Goal: Task Accomplishment & Management: Manage account settings

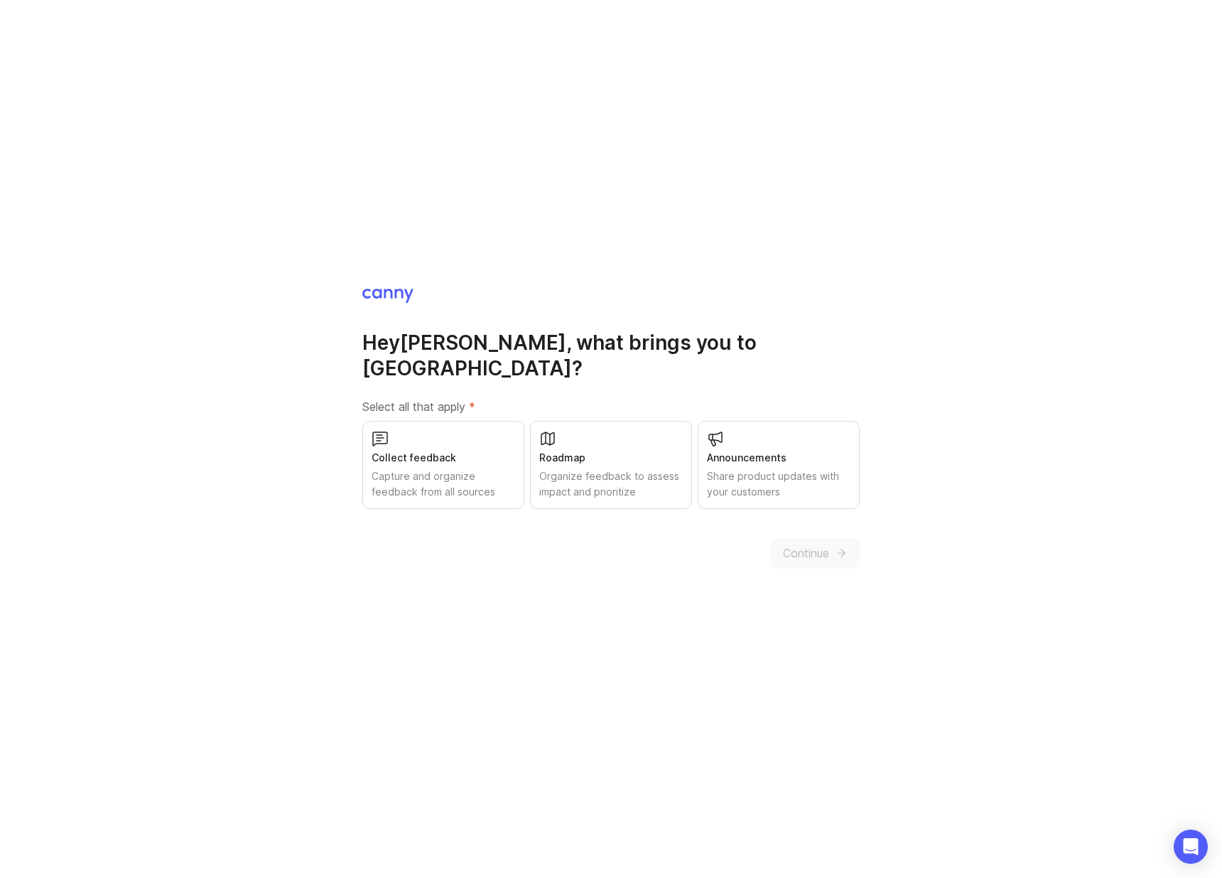
click at [424, 453] on div "Collect feedback Capture and organize feedback from all sources" at bounding box center [443, 465] width 162 height 88
click at [814, 544] on span "Continue" at bounding box center [806, 552] width 46 height 17
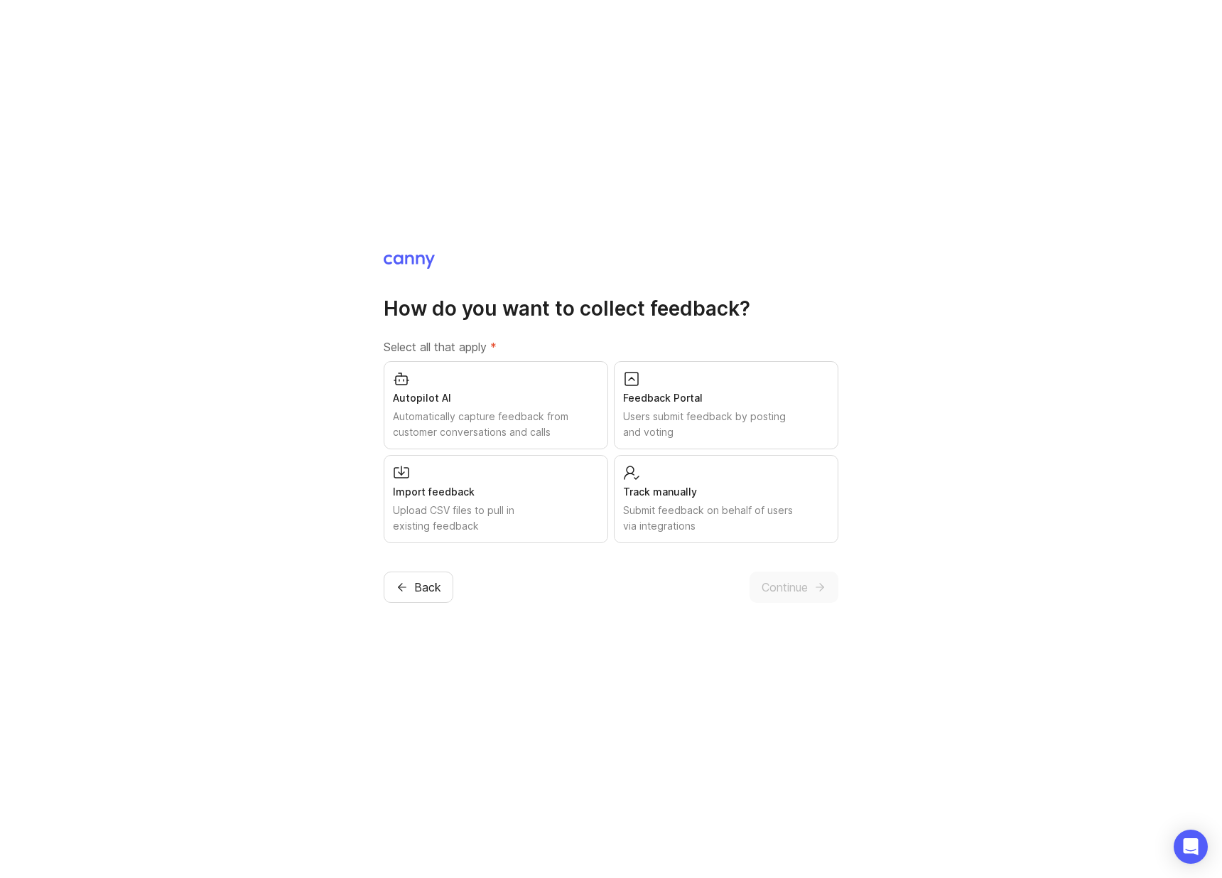
click at [760, 422] on div "Users submit feedback by posting and voting" at bounding box center [726, 424] width 206 height 31
click at [419, 593] on span "Back" at bounding box center [427, 586] width 27 height 17
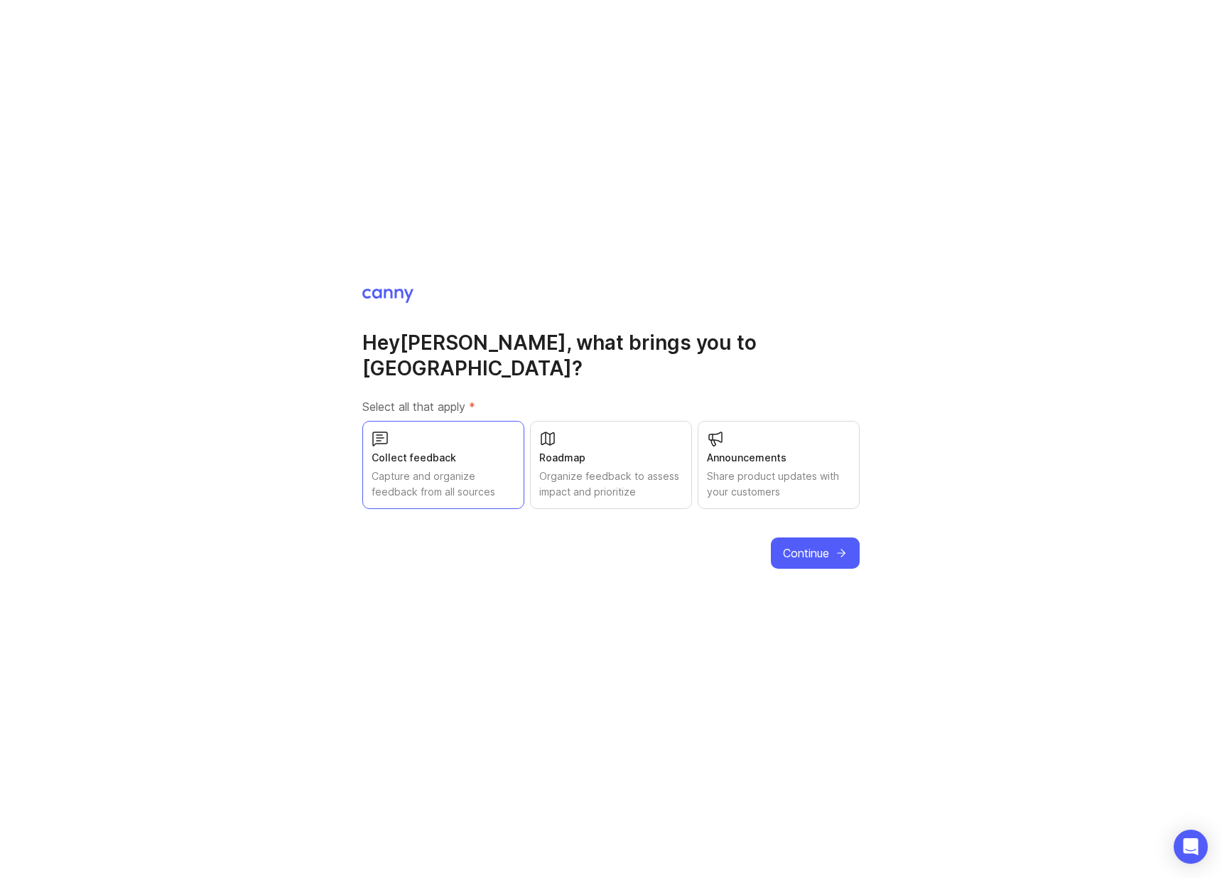
click at [814, 544] on span "Continue" at bounding box center [806, 552] width 46 height 17
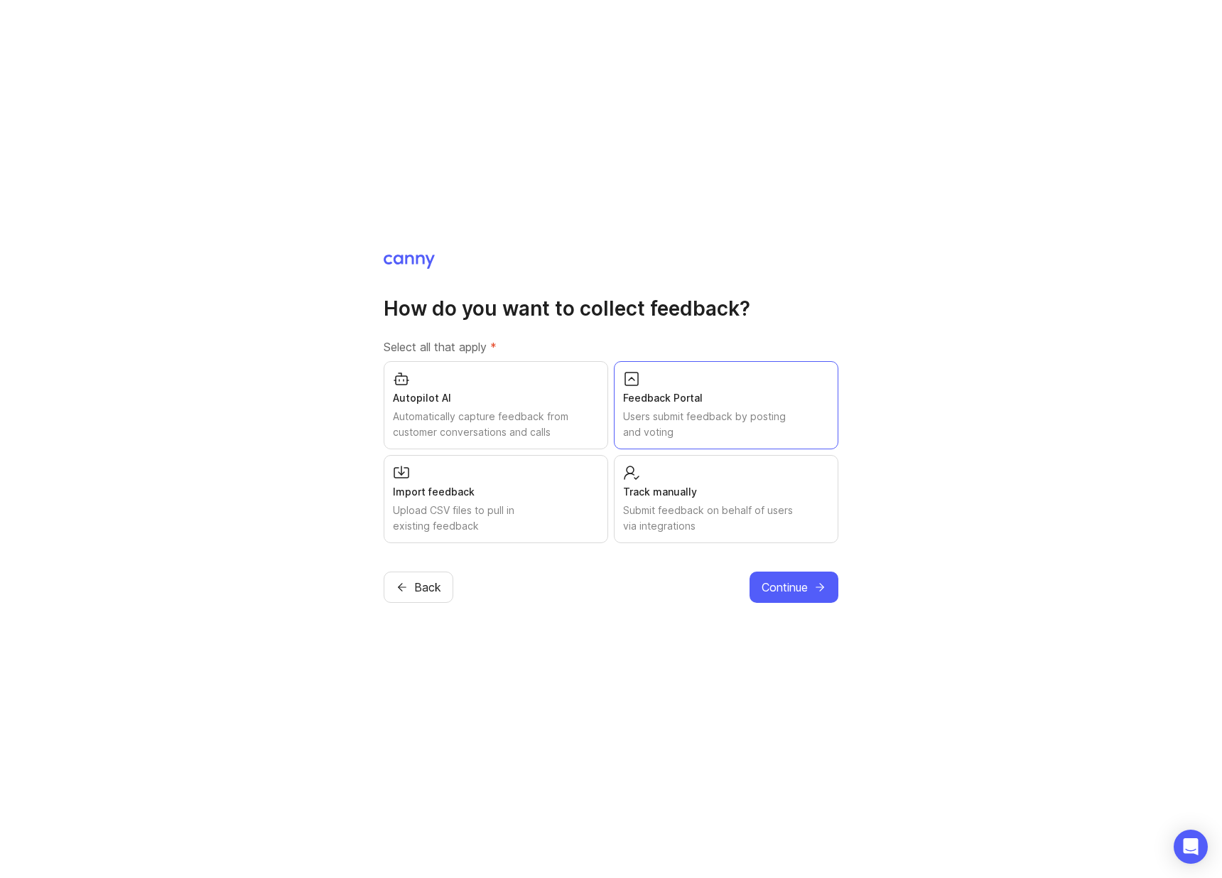
click at [401, 594] on button "Back" at bounding box center [419, 586] width 70 height 31
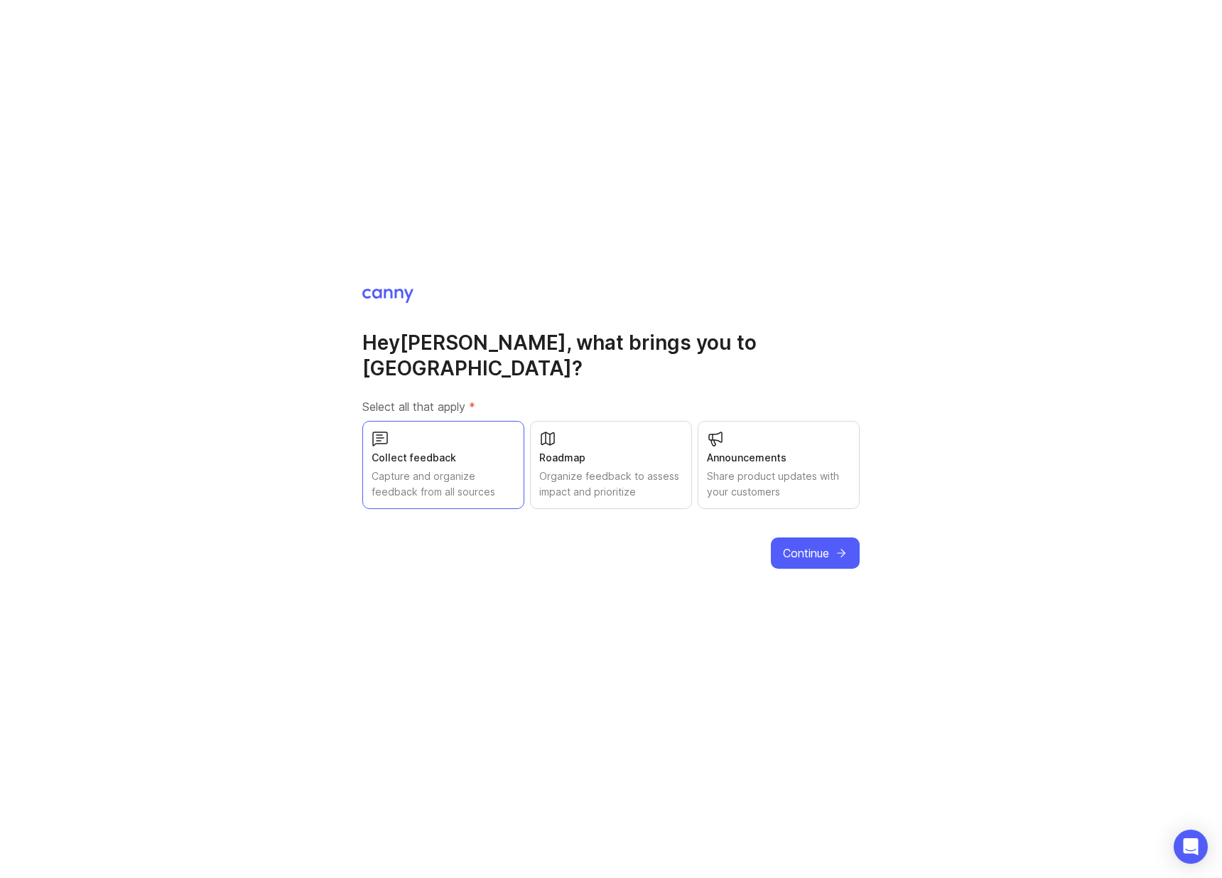
click at [439, 478] on div "Capture and organize feedback from all sources" at bounding box center [444, 483] width 144 height 31
click at [831, 539] on button "Continue" at bounding box center [815, 552] width 89 height 31
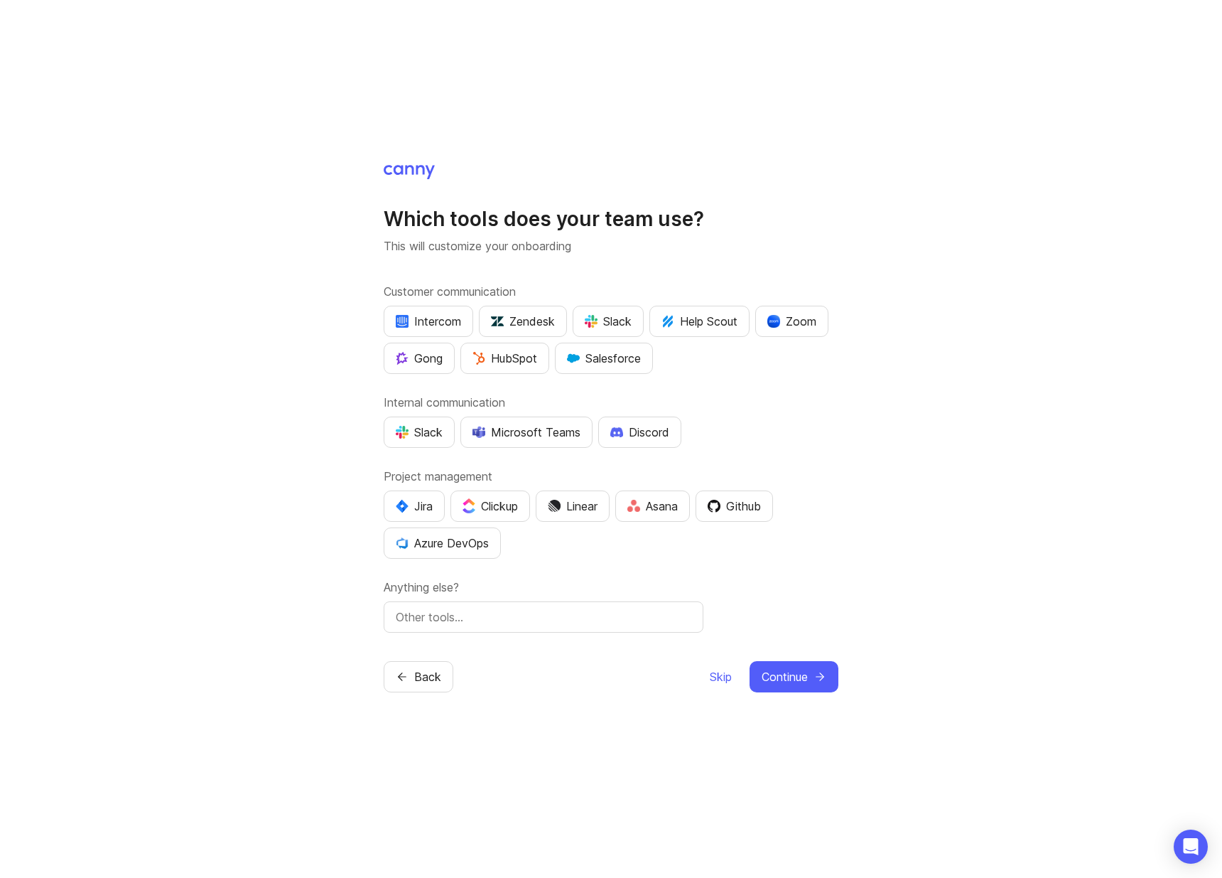
click at [723, 661] on button "Skip" at bounding box center [720, 676] width 23 height 31
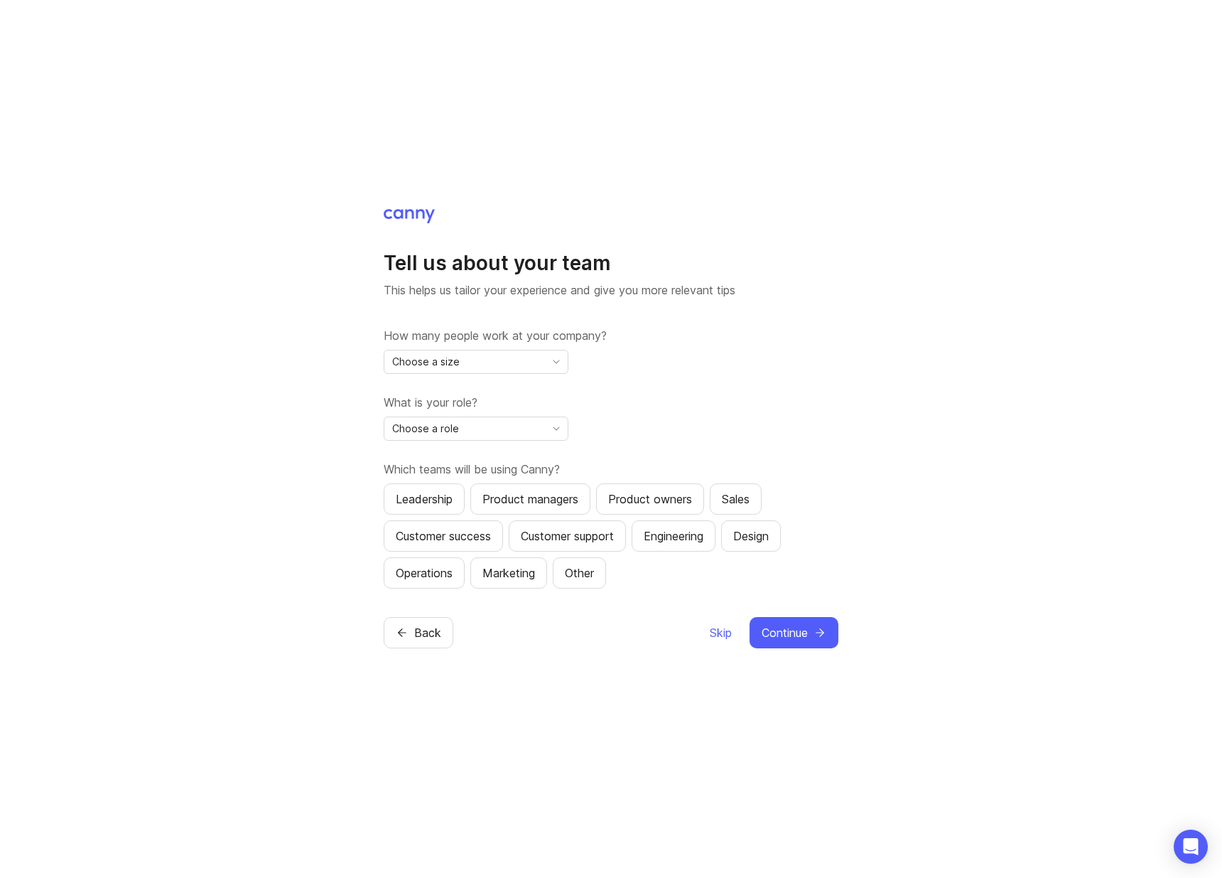
click at [715, 633] on span "Skip" at bounding box center [721, 632] width 22 height 17
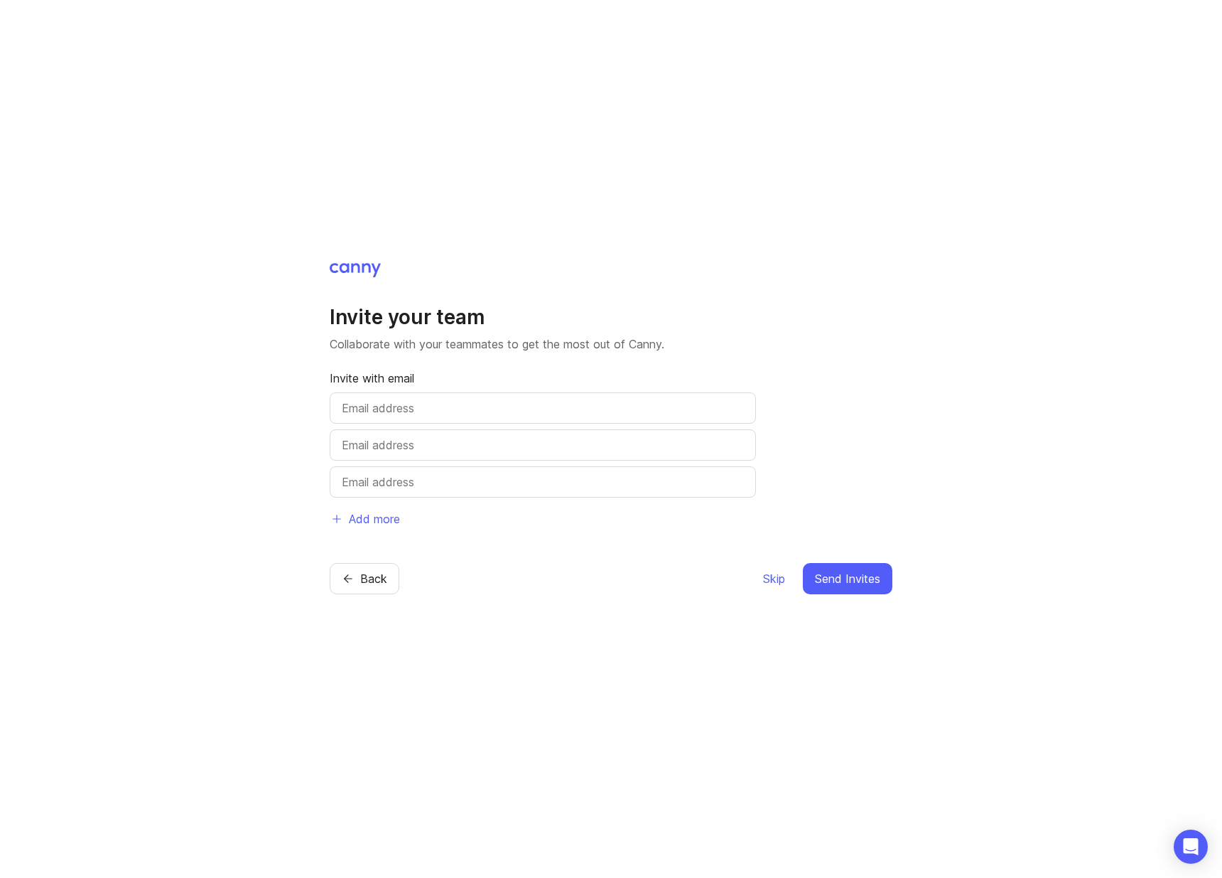
click at [775, 581] on span "Skip" at bounding box center [774, 578] width 22 height 17
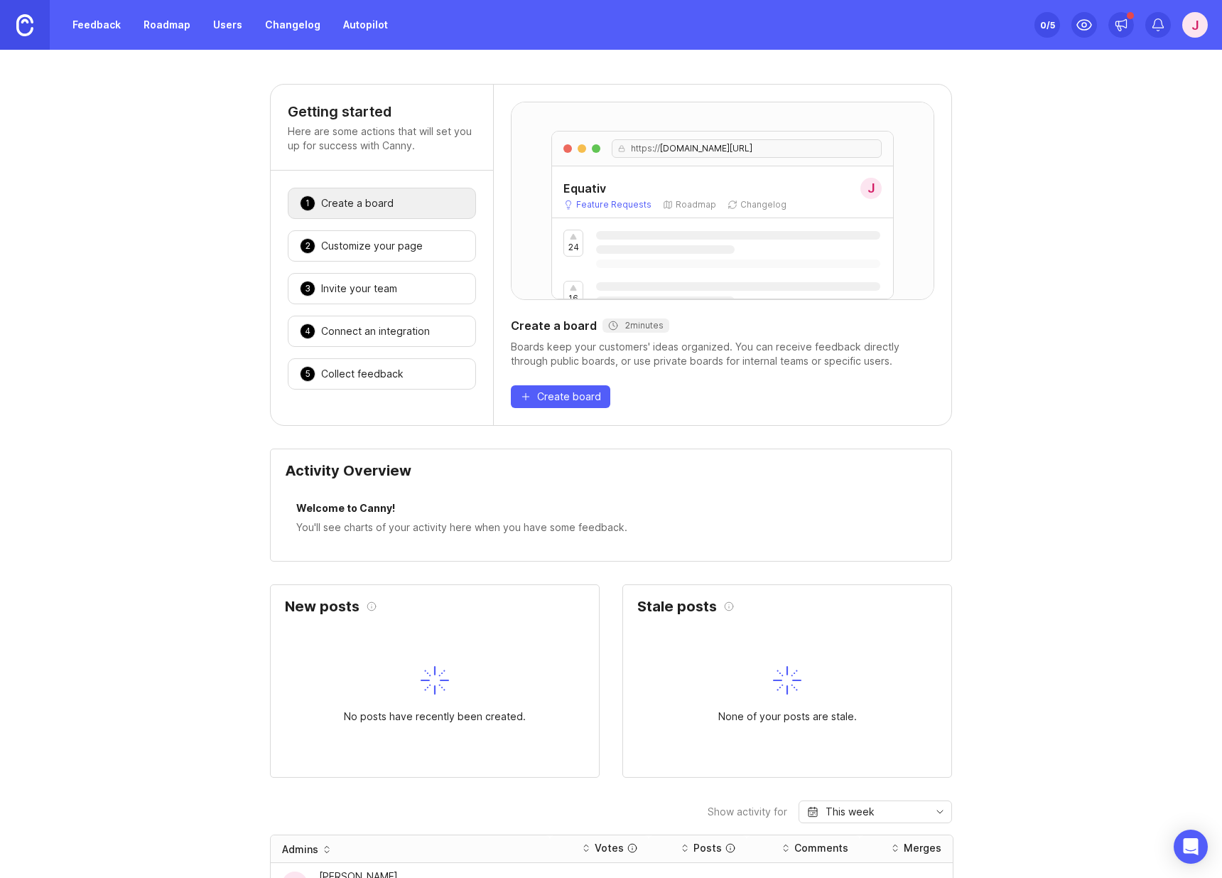
click at [1194, 23] on div "J" at bounding box center [1196, 25] width 26 height 26
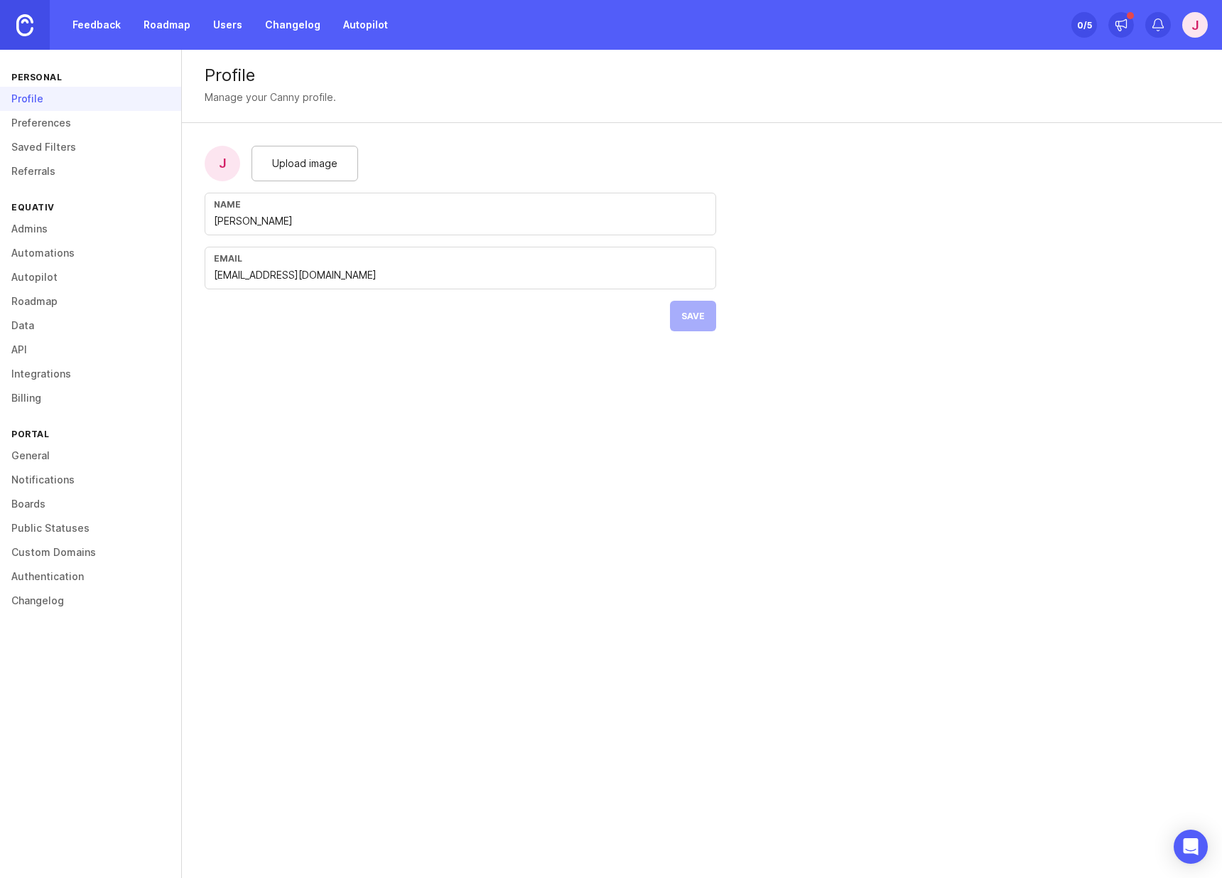
click at [102, 28] on link "Feedback" at bounding box center [96, 25] width 65 height 26
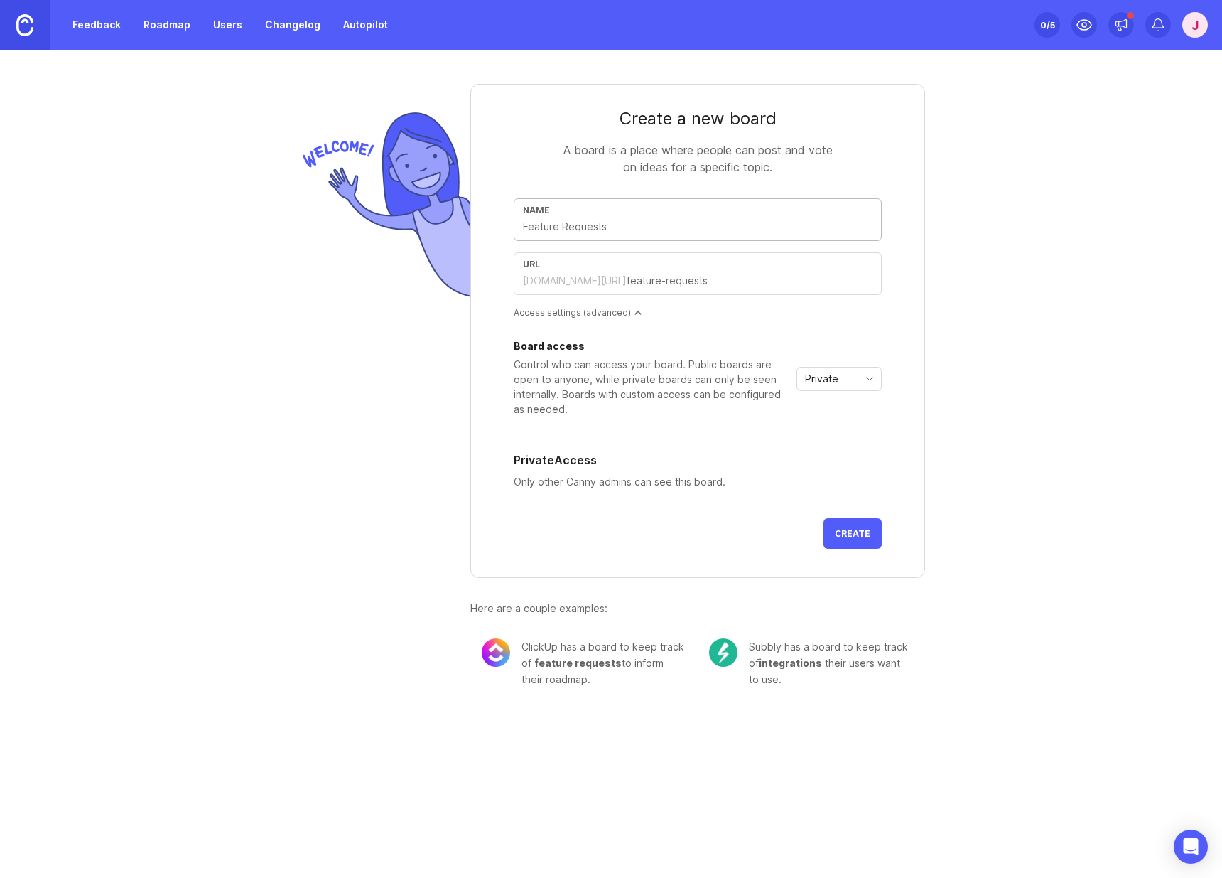
click at [167, 19] on link "Roadmap" at bounding box center [167, 25] width 64 height 26
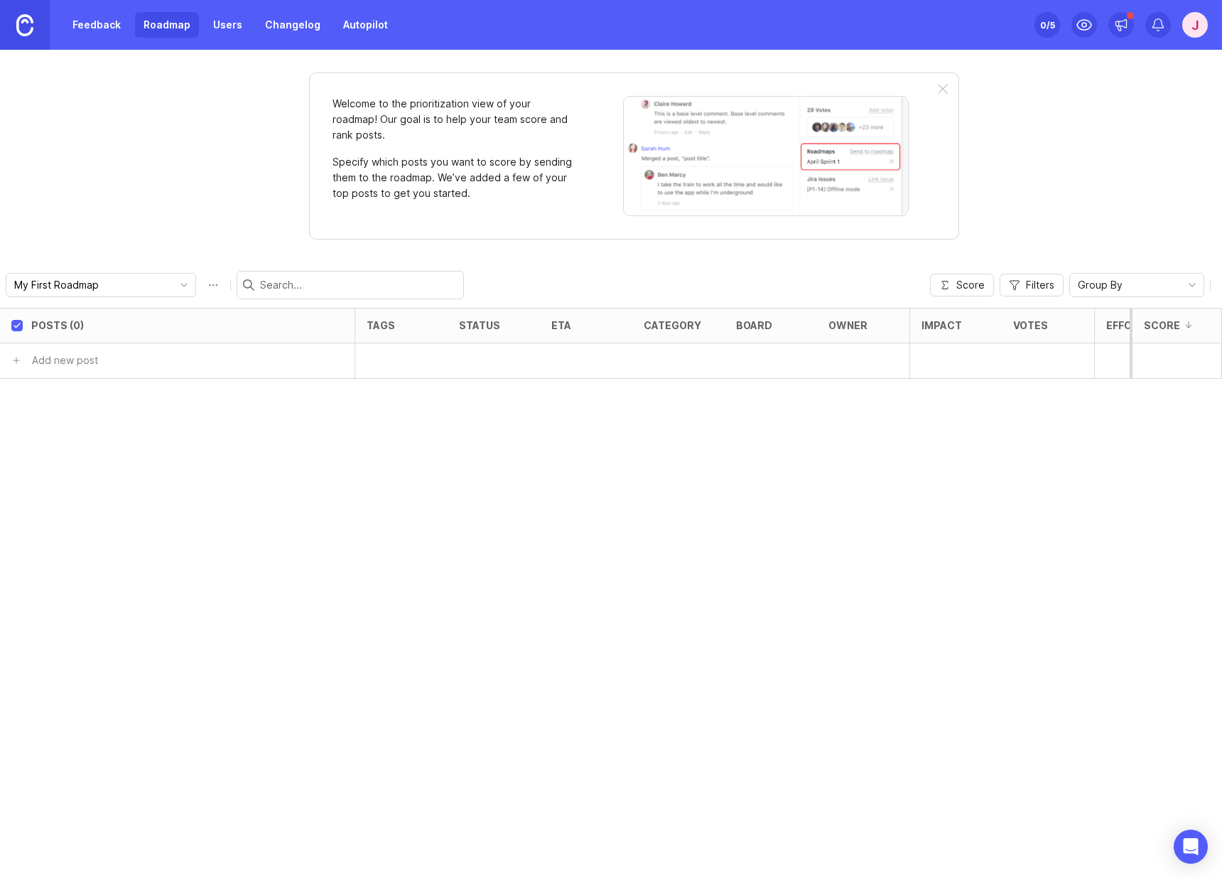
click at [244, 29] on link "Users" at bounding box center [228, 25] width 46 height 26
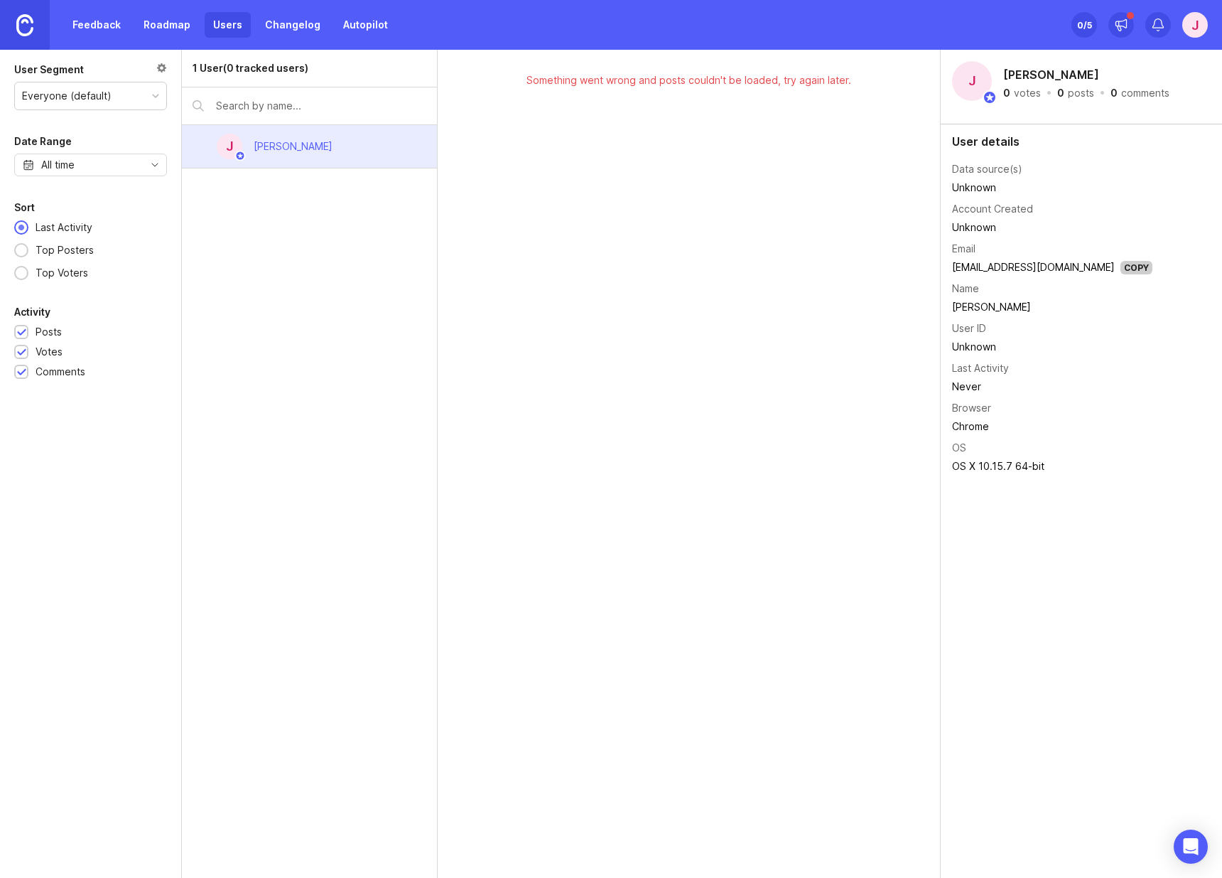
click at [269, 26] on link "Changelog" at bounding box center [293, 25] width 72 height 26
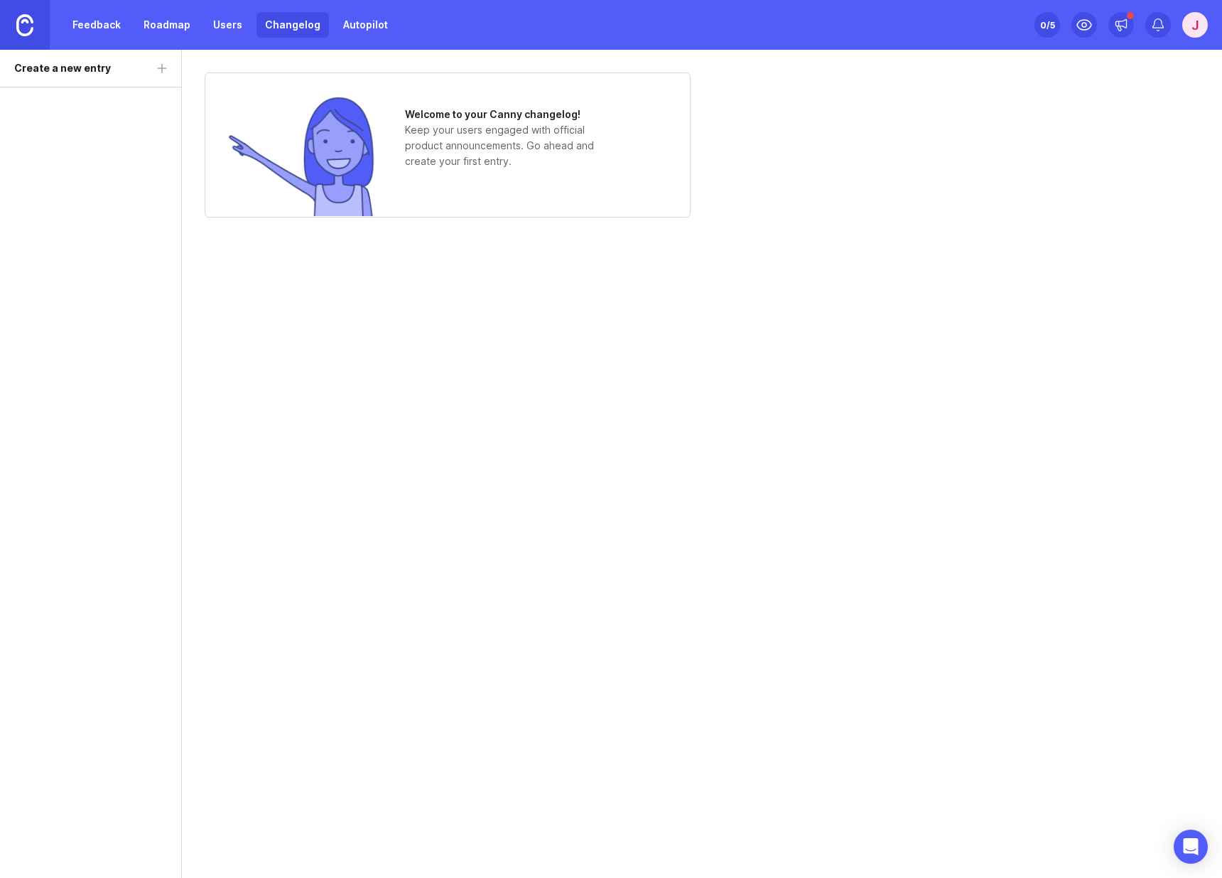
click at [353, 36] on link "Autopilot" at bounding box center [366, 25] width 62 height 26
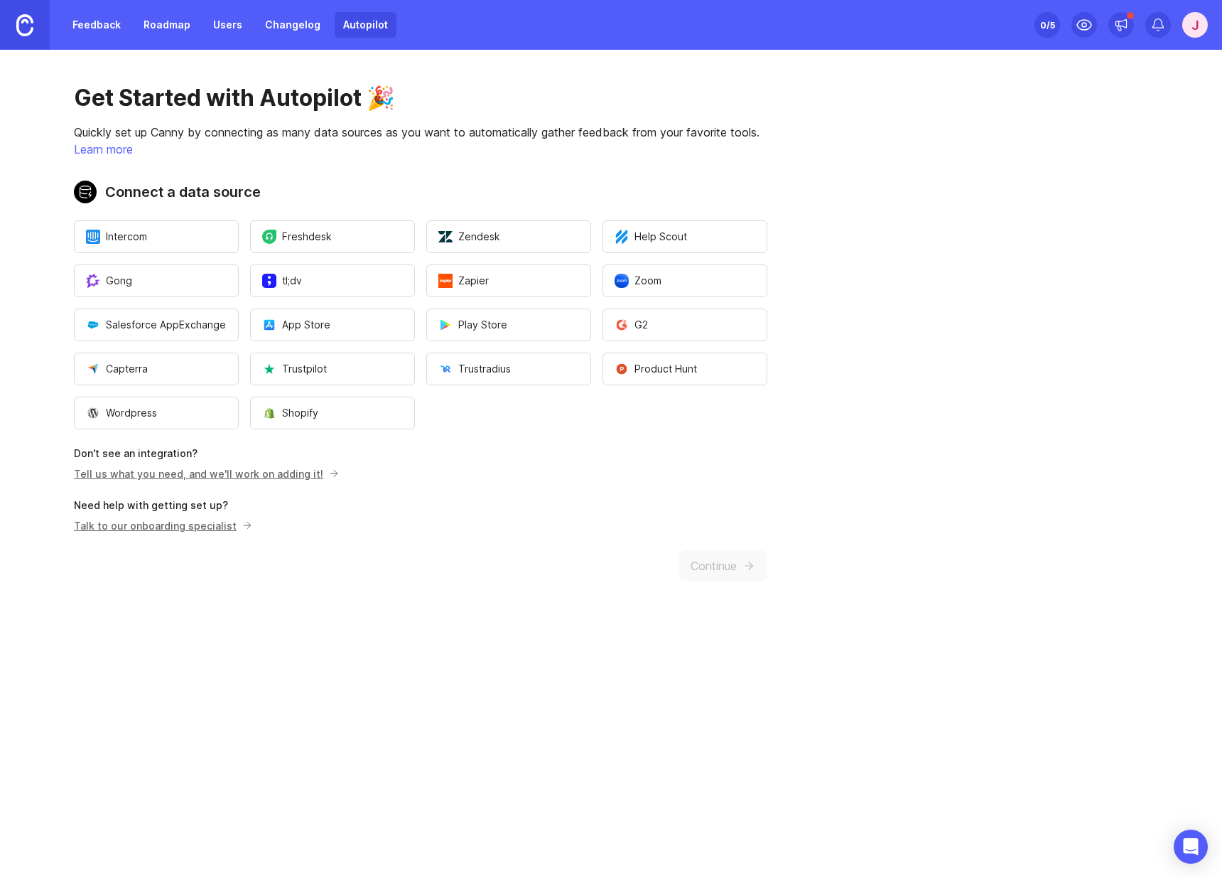
click at [41, 28] on link at bounding box center [25, 25] width 50 height 50
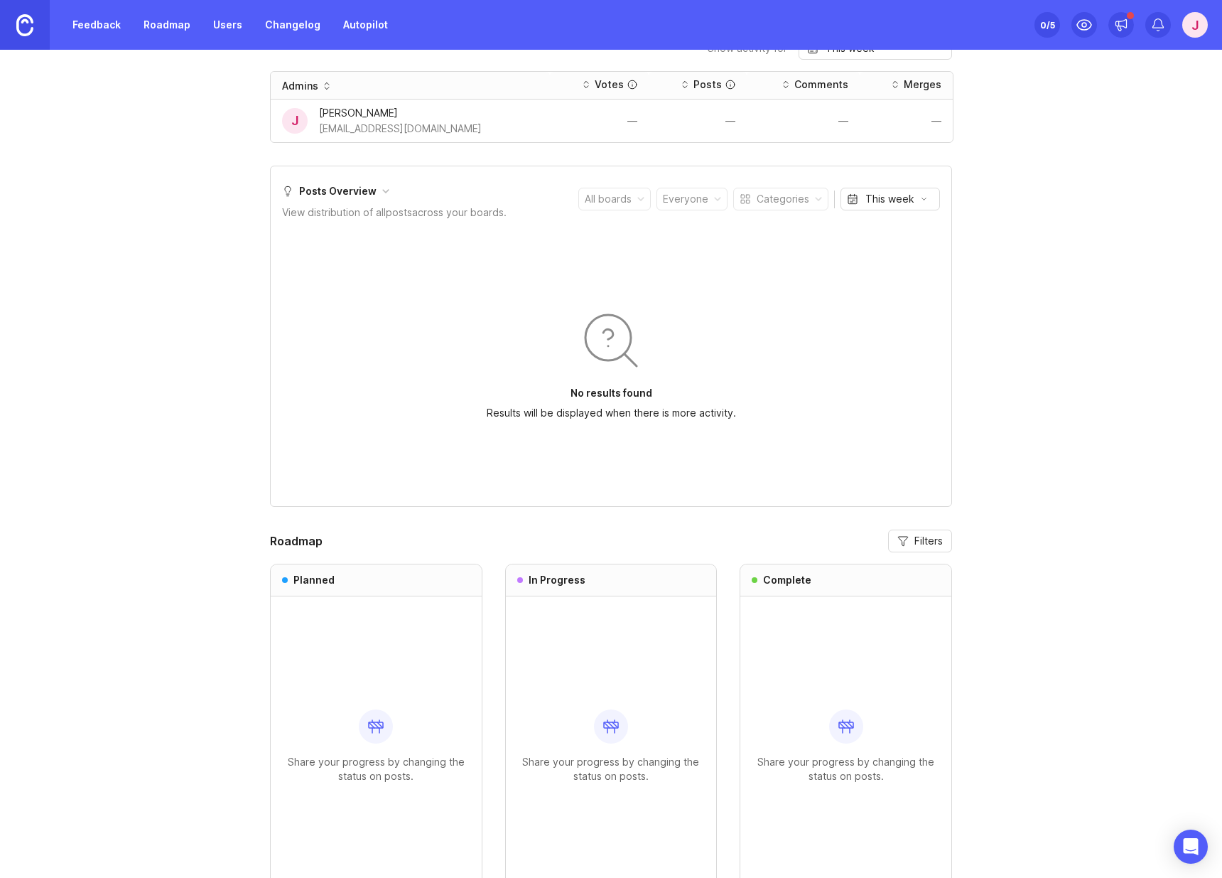
scroll to position [839, 0]
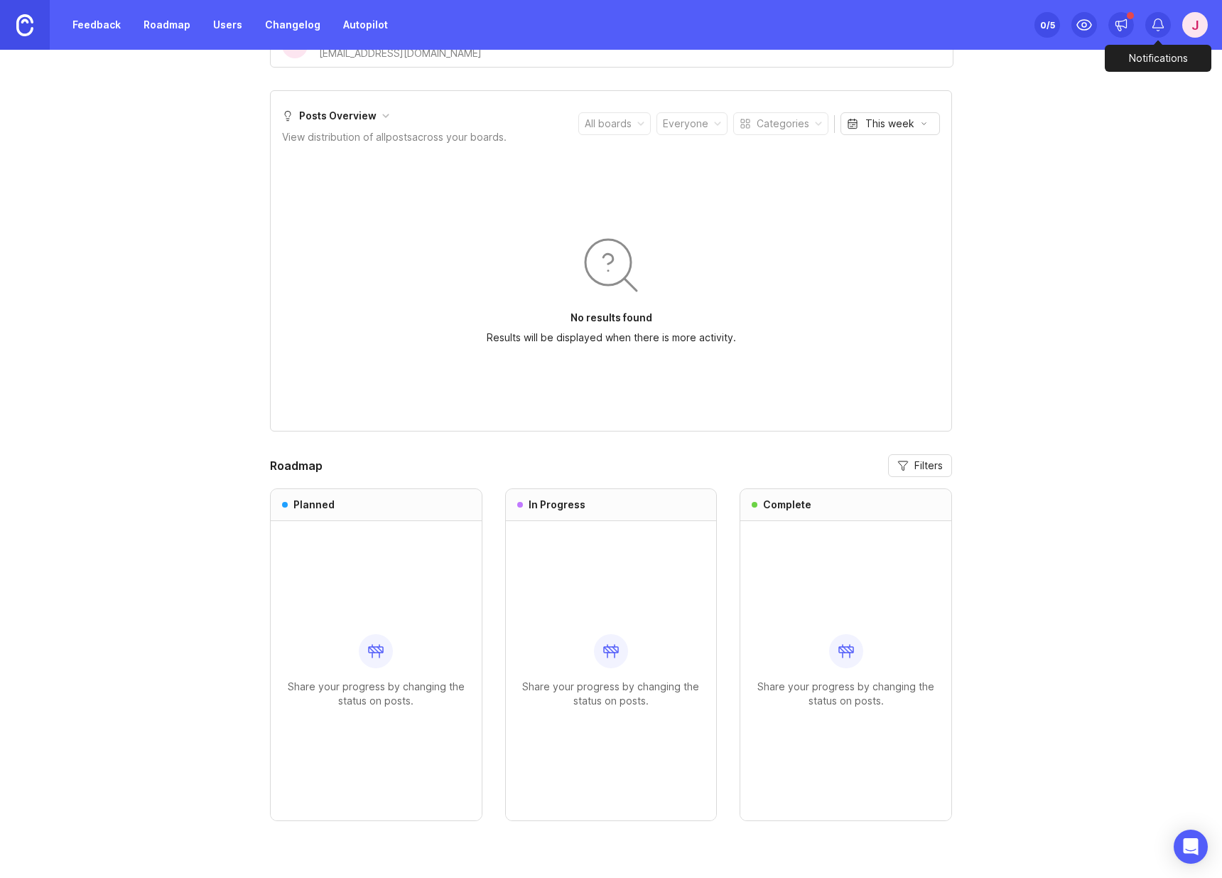
click at [1163, 23] on icon at bounding box center [1158, 25] width 14 height 14
click at [1188, 20] on div "J" at bounding box center [1196, 25] width 26 height 26
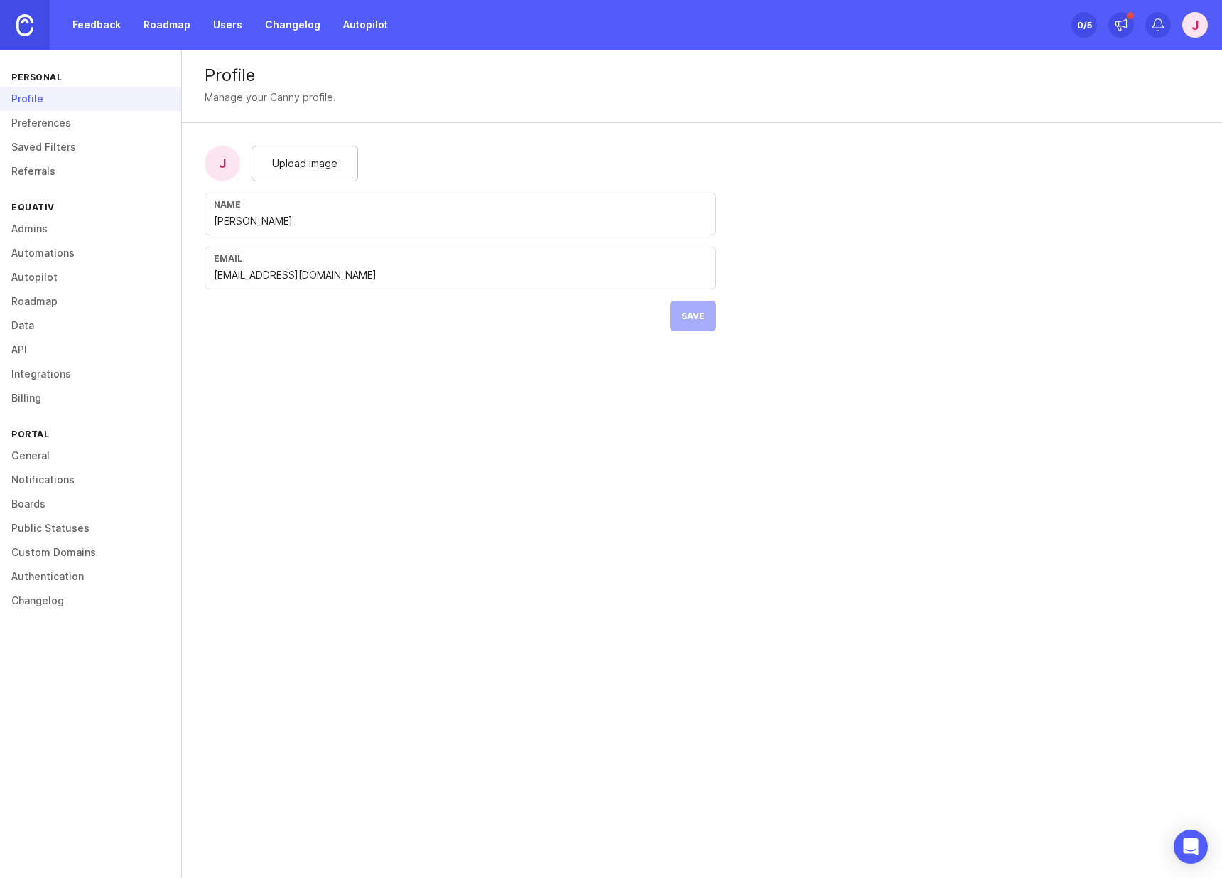
click at [58, 117] on link "Preferences" at bounding box center [90, 123] width 181 height 24
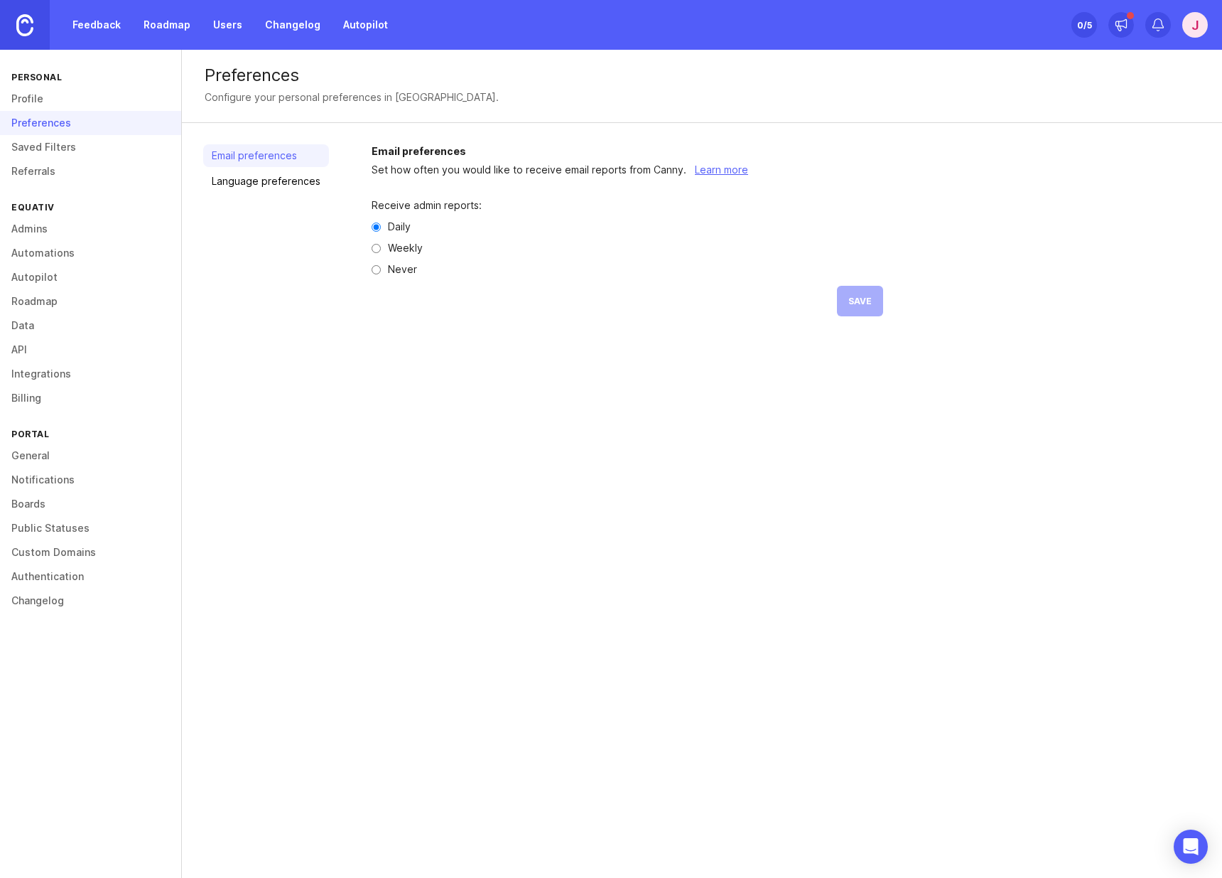
click at [1210, 18] on div "Feedback Roadmap Users Changelog Autopilot Set up Canny 0 /5 J" at bounding box center [611, 25] width 1222 height 50
click at [1206, 21] on div "J" at bounding box center [1196, 25] width 26 height 26
click at [1131, 200] on p "Logout" at bounding box center [1118, 207] width 33 height 14
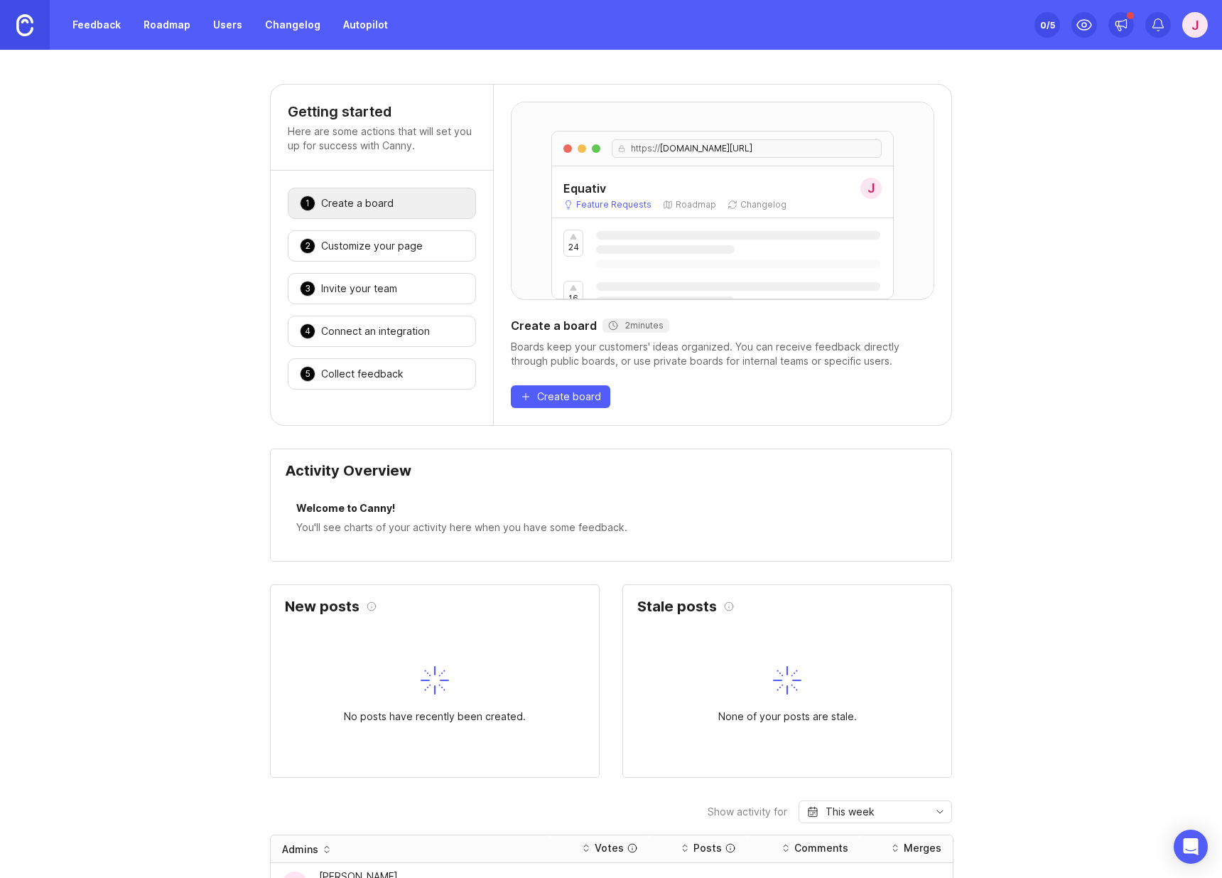
click at [1043, 21] on div "0 /5" at bounding box center [1047, 25] width 15 height 20
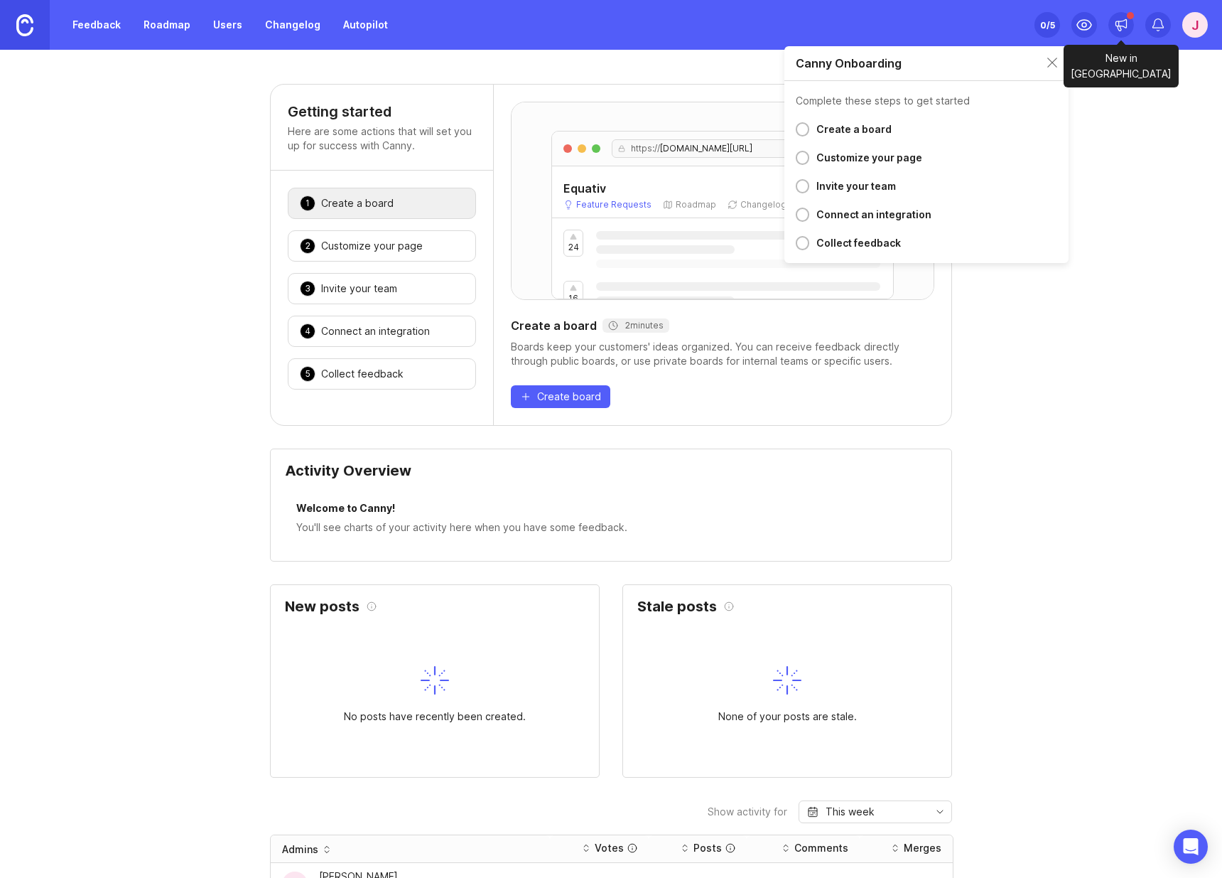
click at [1123, 26] on icon at bounding box center [1121, 24] width 11 height 9
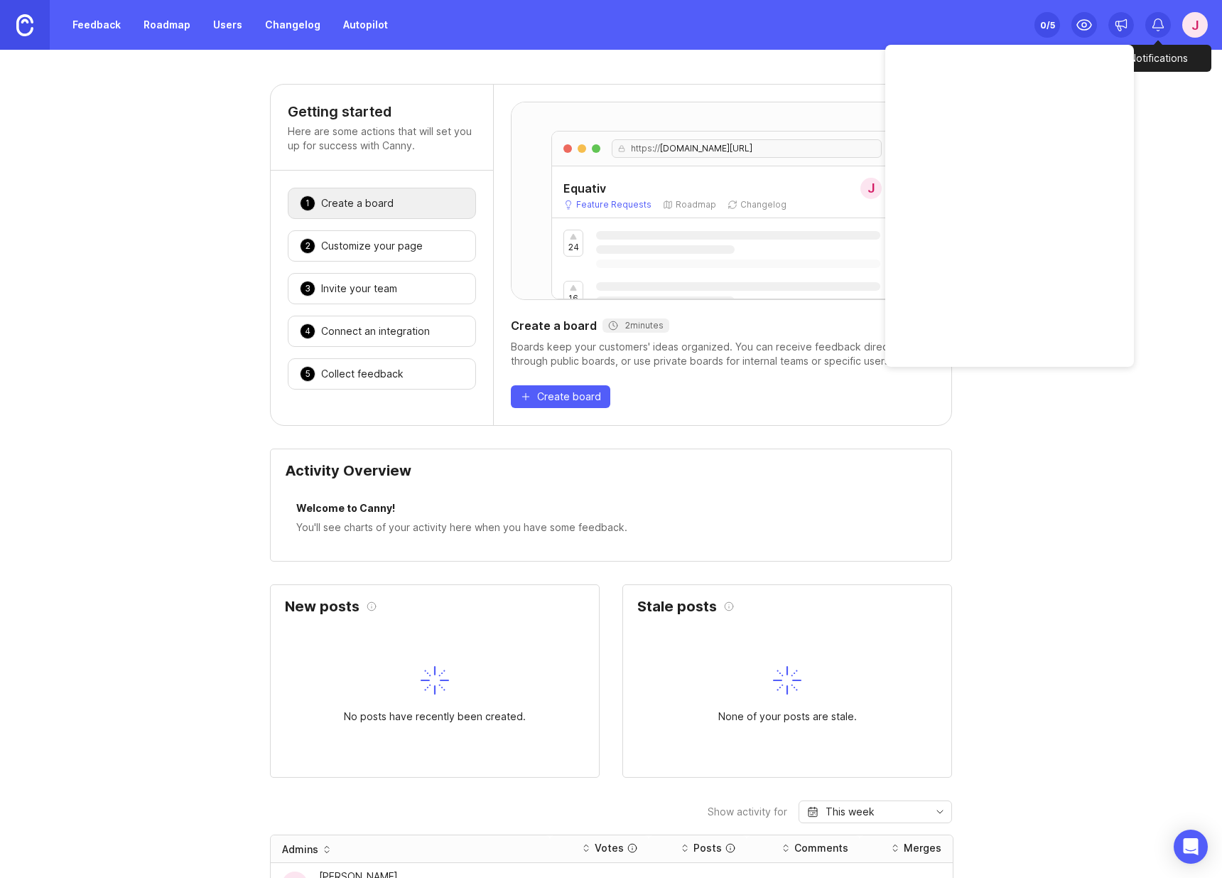
click at [1158, 24] on icon at bounding box center [1158, 25] width 14 height 14
click at [1188, 21] on div "J" at bounding box center [1196, 25] width 26 height 26
click at [1111, 63] on p "Workspaces" at bounding box center [1111, 63] width 53 height 12
click at [1200, 65] on icon "Create a new workspace" at bounding box center [1197, 63] width 10 height 10
click at [1203, 20] on div "J" at bounding box center [1196, 25] width 26 height 26
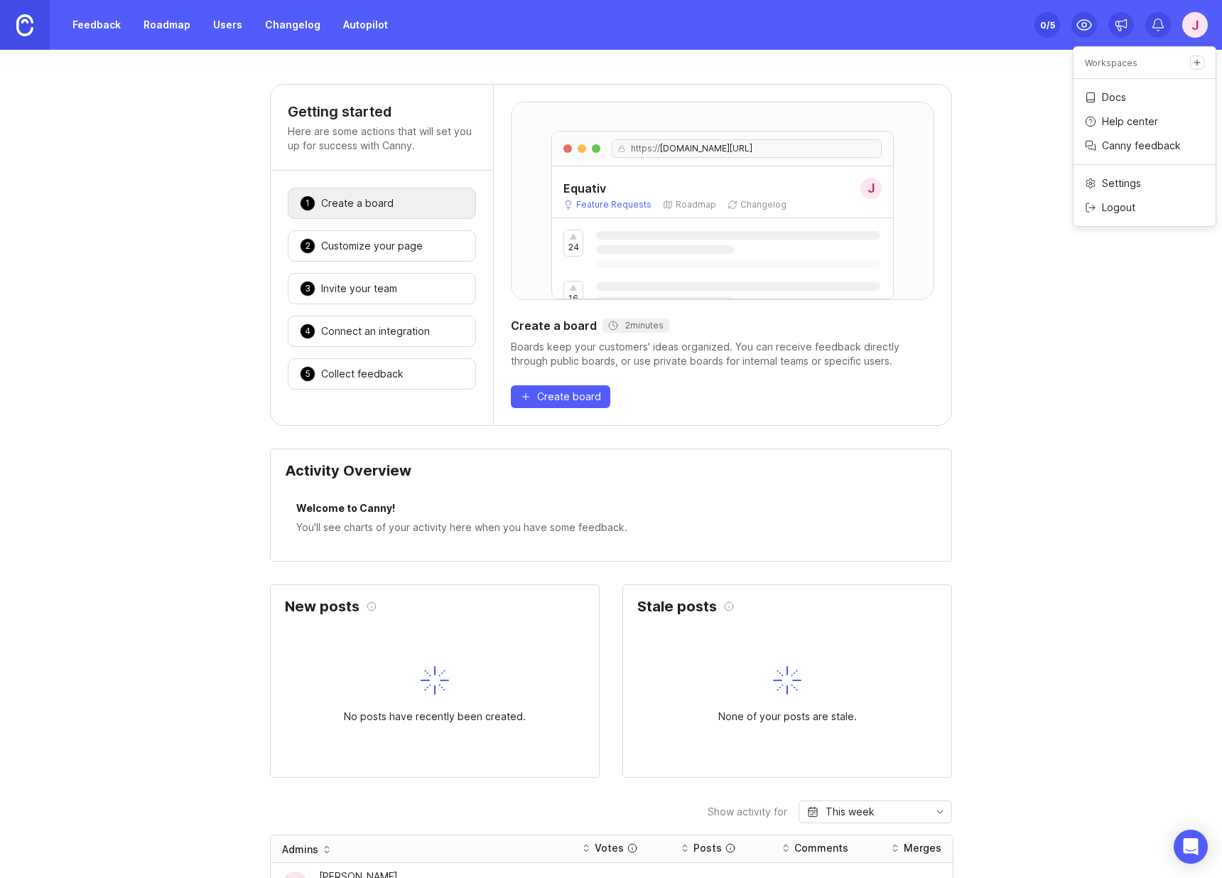
click at [1128, 124] on p "Help center" at bounding box center [1130, 121] width 56 height 14
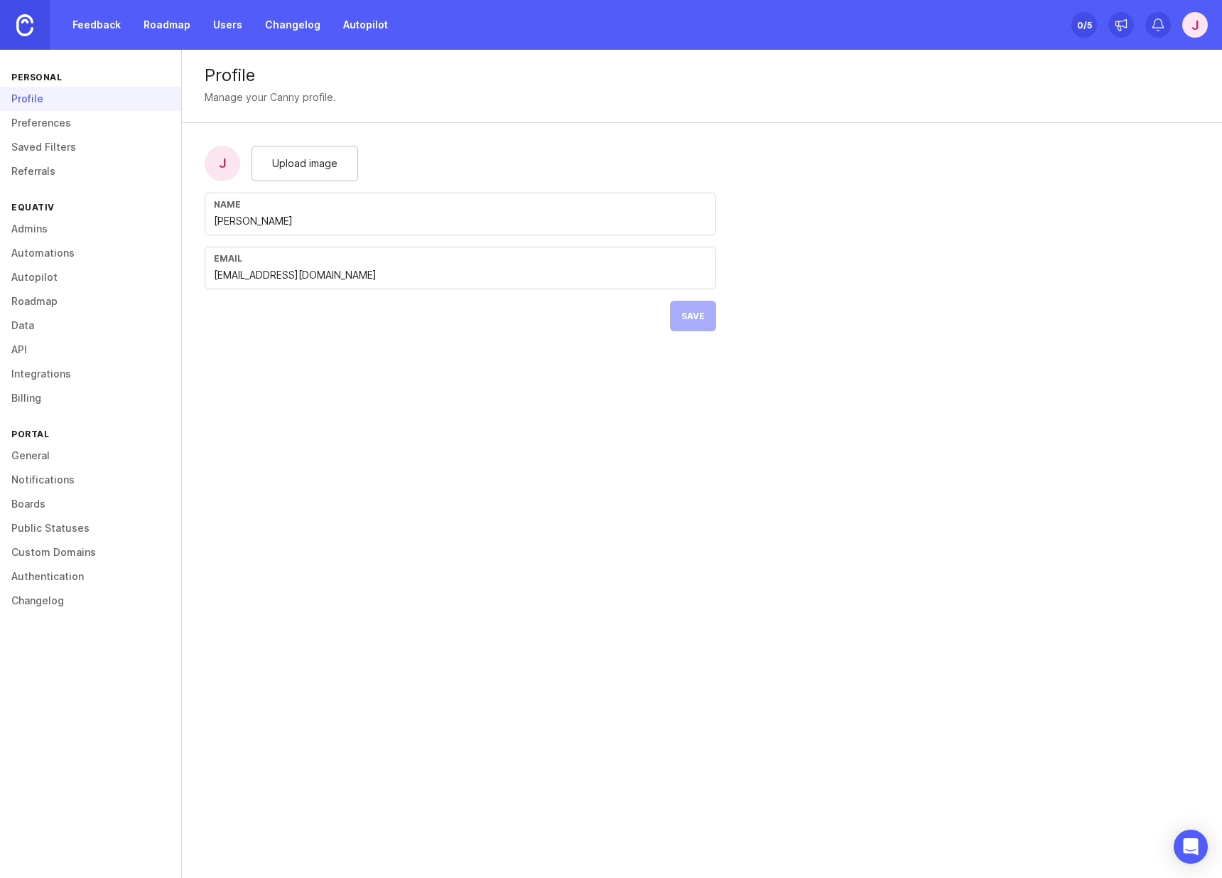
click at [43, 458] on link "General" at bounding box center [90, 455] width 181 height 24
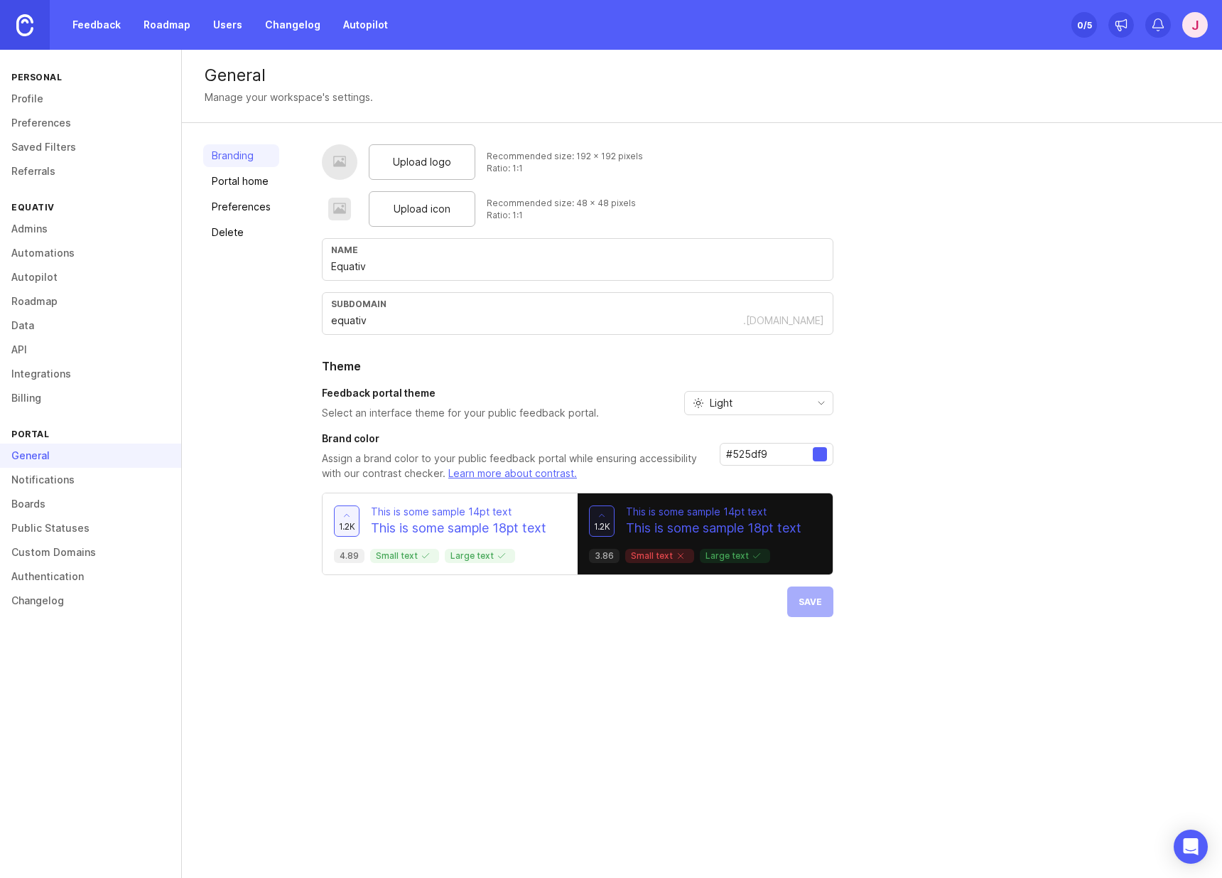
click at [233, 225] on link "Delete" at bounding box center [241, 232] width 76 height 23
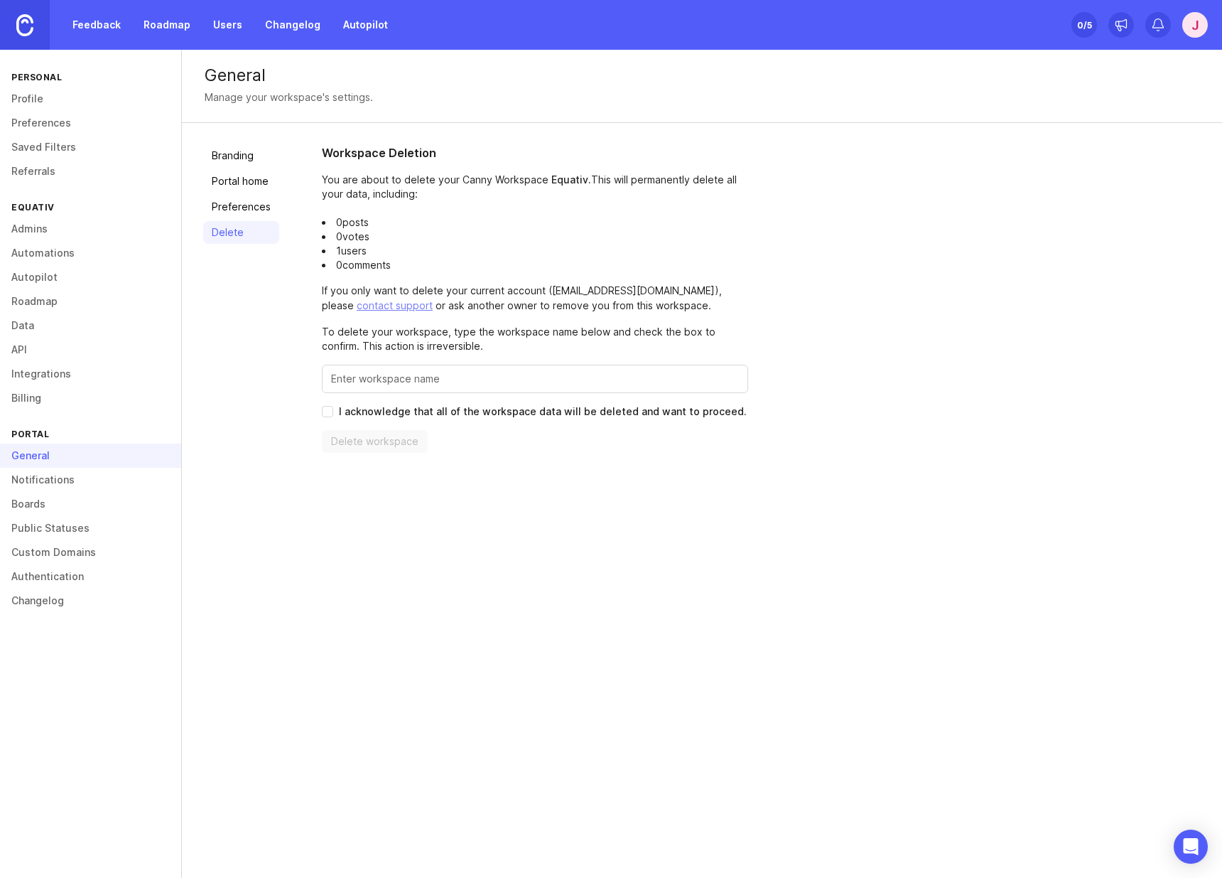
click at [488, 178] on p "You are about to delete your Canny Workspace Equativ . This will permanently de…" at bounding box center [535, 222] width 426 height 99
click at [473, 197] on p "You are about to delete your Canny Workspace Equativ . This will permanently de…" at bounding box center [535, 222] width 426 height 99
click at [593, 188] on p "You are about to delete your Canny Workspace Equativ . This will permanently de…" at bounding box center [535, 222] width 426 height 99
click at [529, 174] on p "You are about to delete your Canny Workspace Equativ . This will permanently de…" at bounding box center [535, 222] width 426 height 99
drag, startPoint x: 529, startPoint y: 174, endPoint x: 519, endPoint y: 198, distance: 26.4
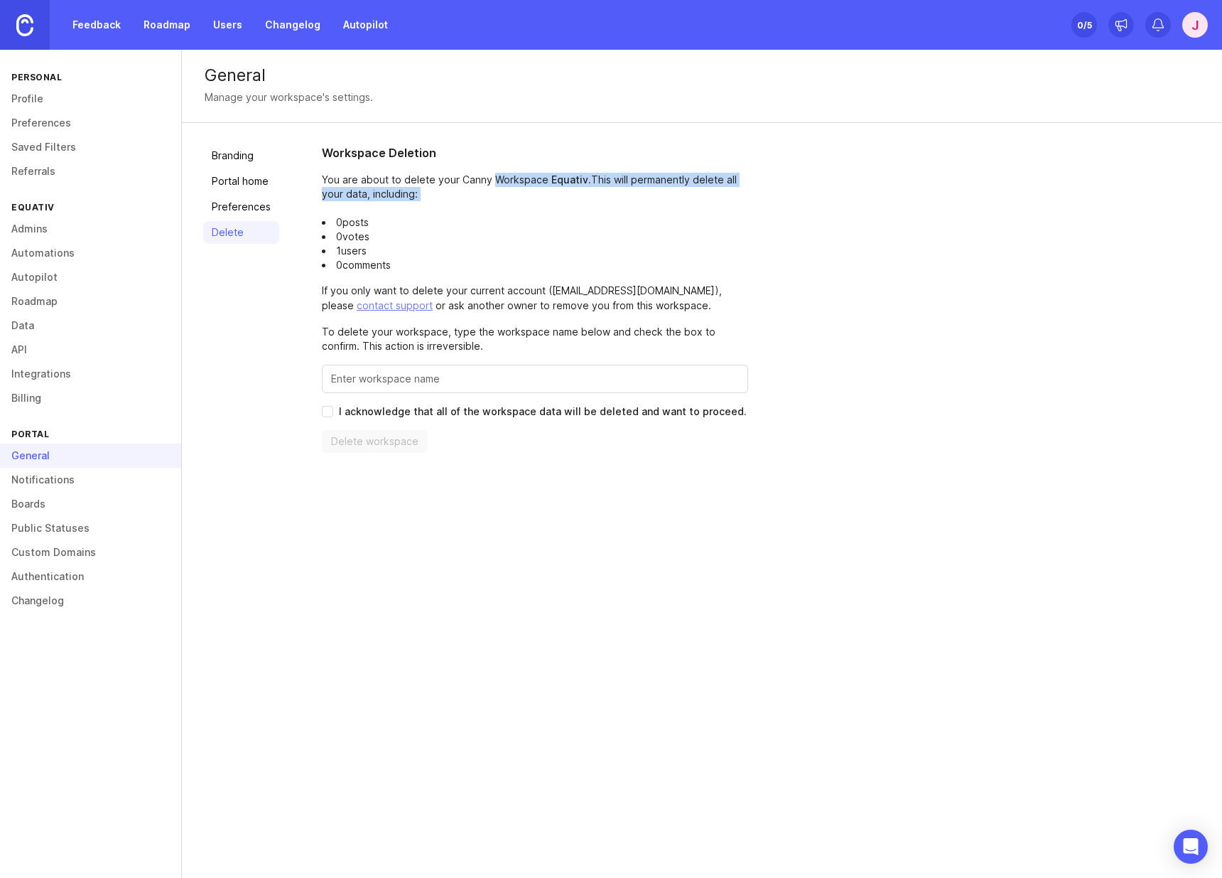
click at [519, 198] on p "You are about to delete your Canny Workspace Equativ . This will permanently de…" at bounding box center [535, 222] width 426 height 99
drag, startPoint x: 375, startPoint y: 233, endPoint x: 363, endPoint y: 253, distance: 23.3
click at [363, 253] on ul "0 posts 0 votes 1 users 0 comments" at bounding box center [535, 243] width 426 height 57
click at [414, 264] on li "0 comments" at bounding box center [535, 265] width 426 height 14
drag, startPoint x: 414, startPoint y: 264, endPoint x: 351, endPoint y: 276, distance: 63.8
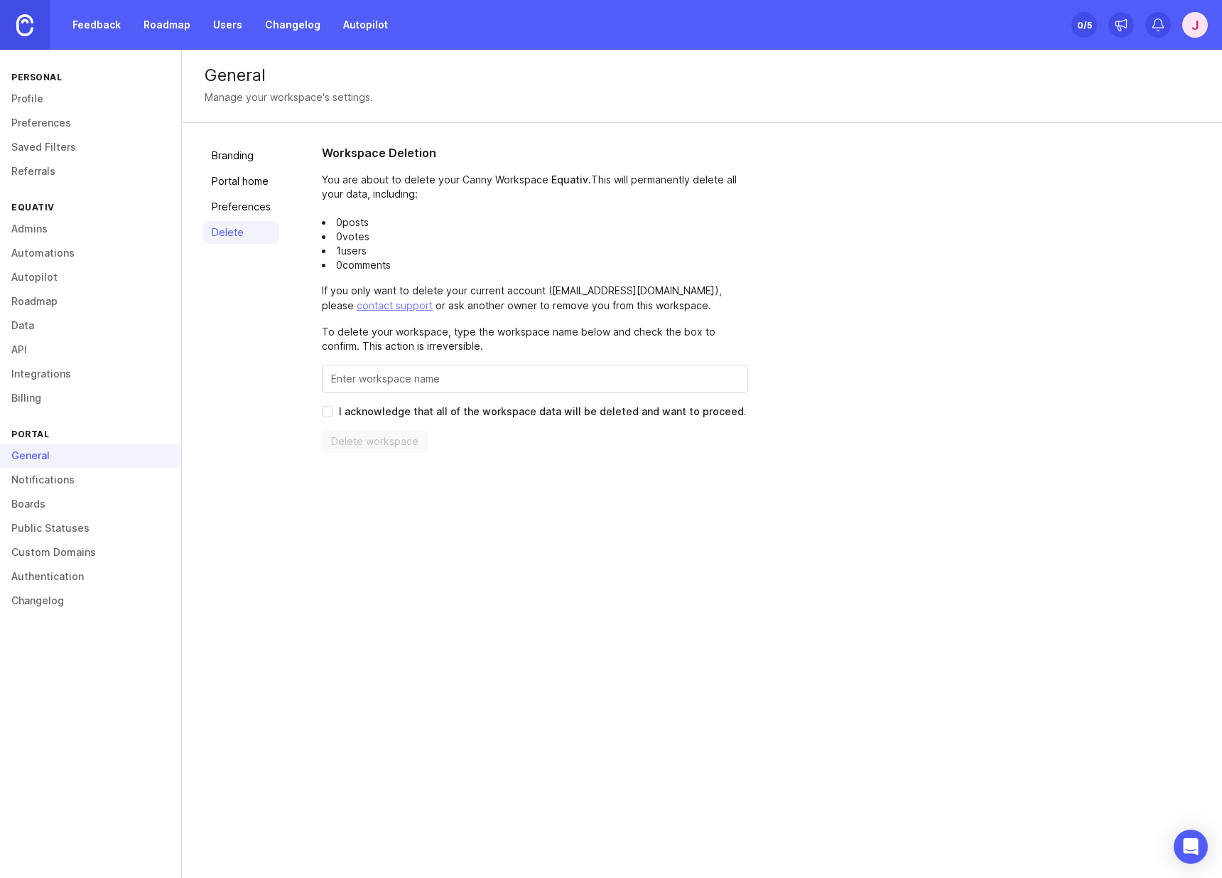
click at [351, 276] on div "Workspace Deletion You are about to delete your Canny Workspace Equativ . This …" at bounding box center [535, 298] width 426 height 308
click at [468, 292] on p "If you only want to delete your current account ( [EMAIL_ADDRESS][DOMAIN_NAME] …" at bounding box center [535, 299] width 426 height 30
click at [465, 299] on p "If you only want to delete your current account ( [EMAIL_ADDRESS][DOMAIN_NAME] …" at bounding box center [535, 299] width 426 height 30
click at [462, 298] on p "If you only want to delete your current account ( [EMAIL_ADDRESS][DOMAIN_NAME] …" at bounding box center [535, 299] width 426 height 30
click at [554, 308] on p "If you only want to delete your current account ( [EMAIL_ADDRESS][DOMAIN_NAME] …" at bounding box center [535, 299] width 426 height 30
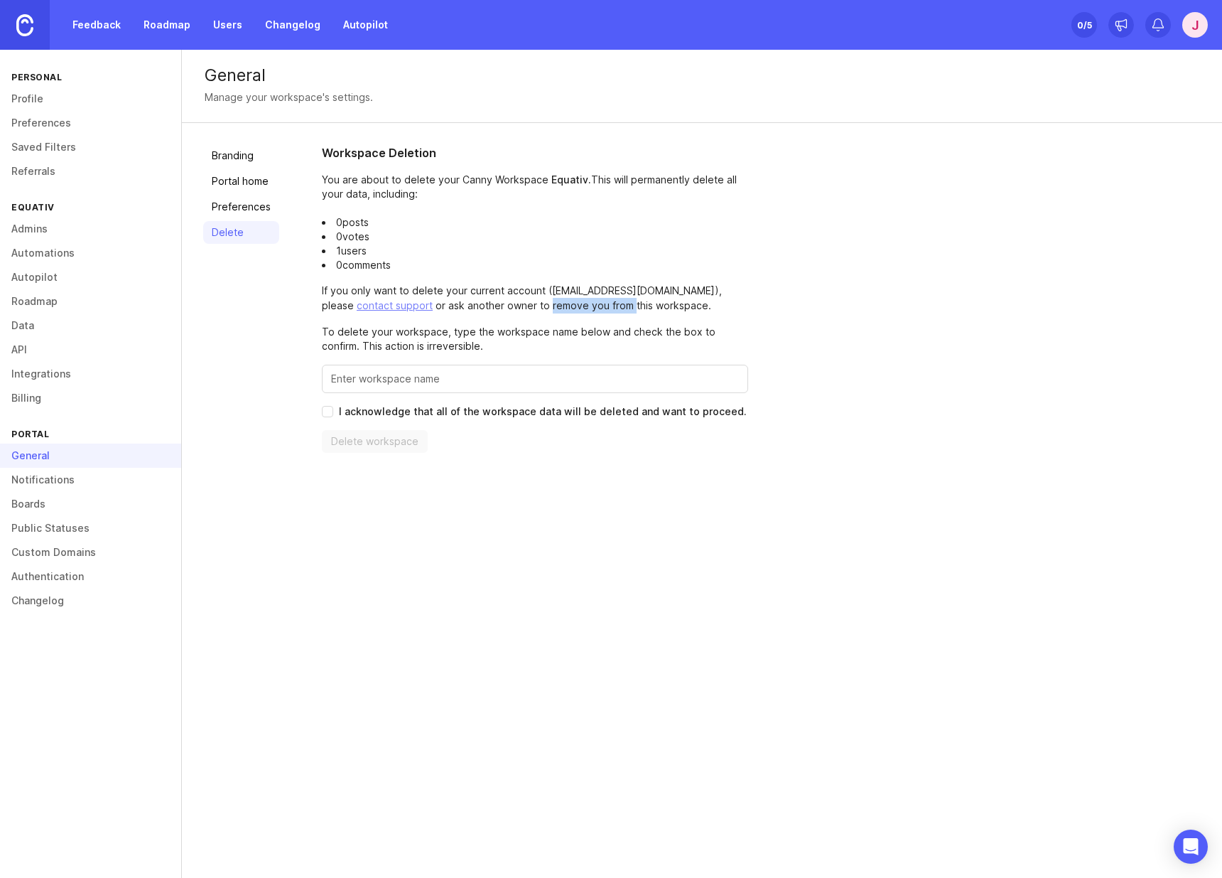
drag, startPoint x: 554, startPoint y: 308, endPoint x: 492, endPoint y: 307, distance: 61.1
click at [492, 307] on p "If you only want to delete your current account ( [EMAIL_ADDRESS][DOMAIN_NAME] …" at bounding box center [535, 299] width 426 height 30
click at [540, 300] on p "If you only want to delete your current account ( [EMAIL_ADDRESS][DOMAIN_NAME] …" at bounding box center [535, 299] width 426 height 30
drag, startPoint x: 540, startPoint y: 300, endPoint x: 486, endPoint y: 314, distance: 55.8
click at [486, 313] on p "If you only want to delete your current account ( [EMAIL_ADDRESS][DOMAIN_NAME] …" at bounding box center [535, 299] width 426 height 30
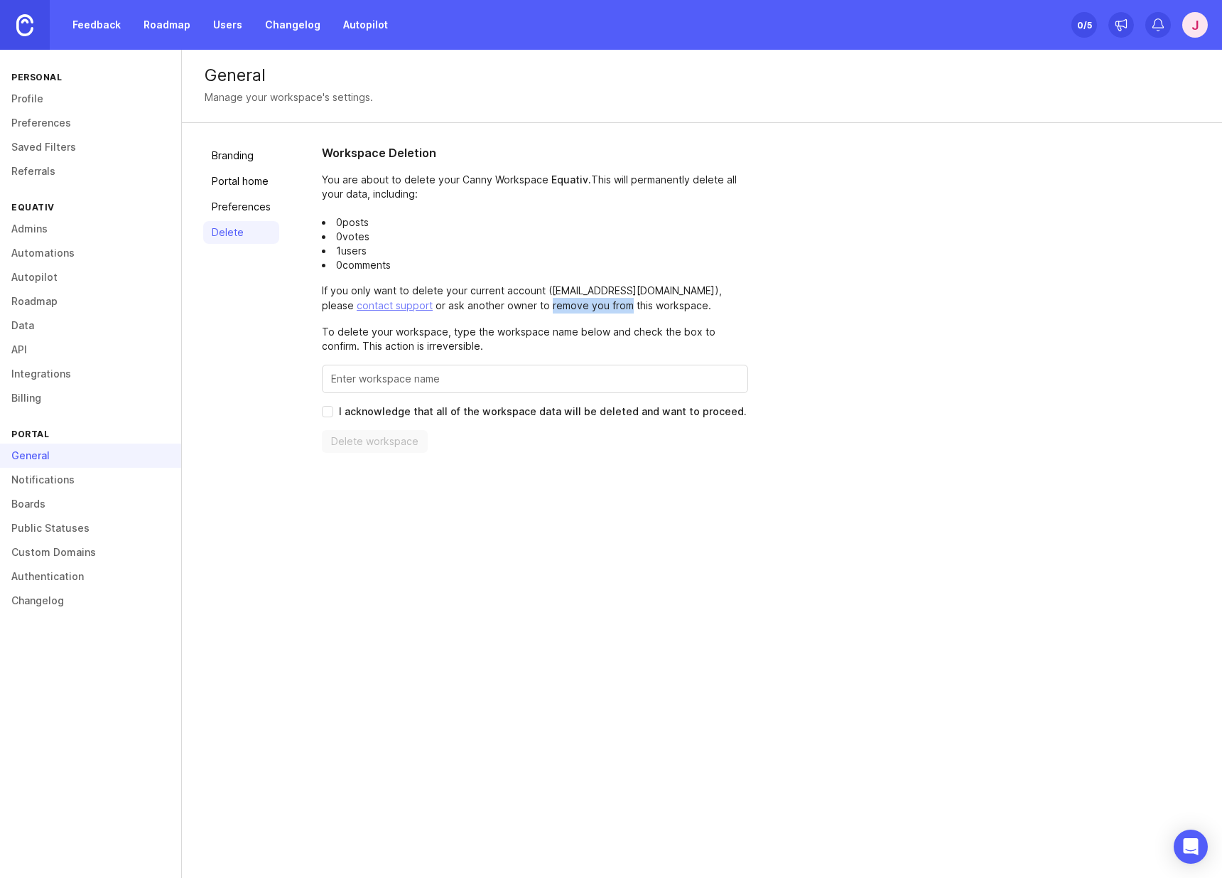
click at [548, 295] on p "If you only want to delete your current account ( [EMAIL_ADDRESS][DOMAIN_NAME] …" at bounding box center [535, 299] width 426 height 30
click at [479, 297] on p "If you only want to delete your current account ( [EMAIL_ADDRESS][DOMAIN_NAME] …" at bounding box center [535, 299] width 426 height 30
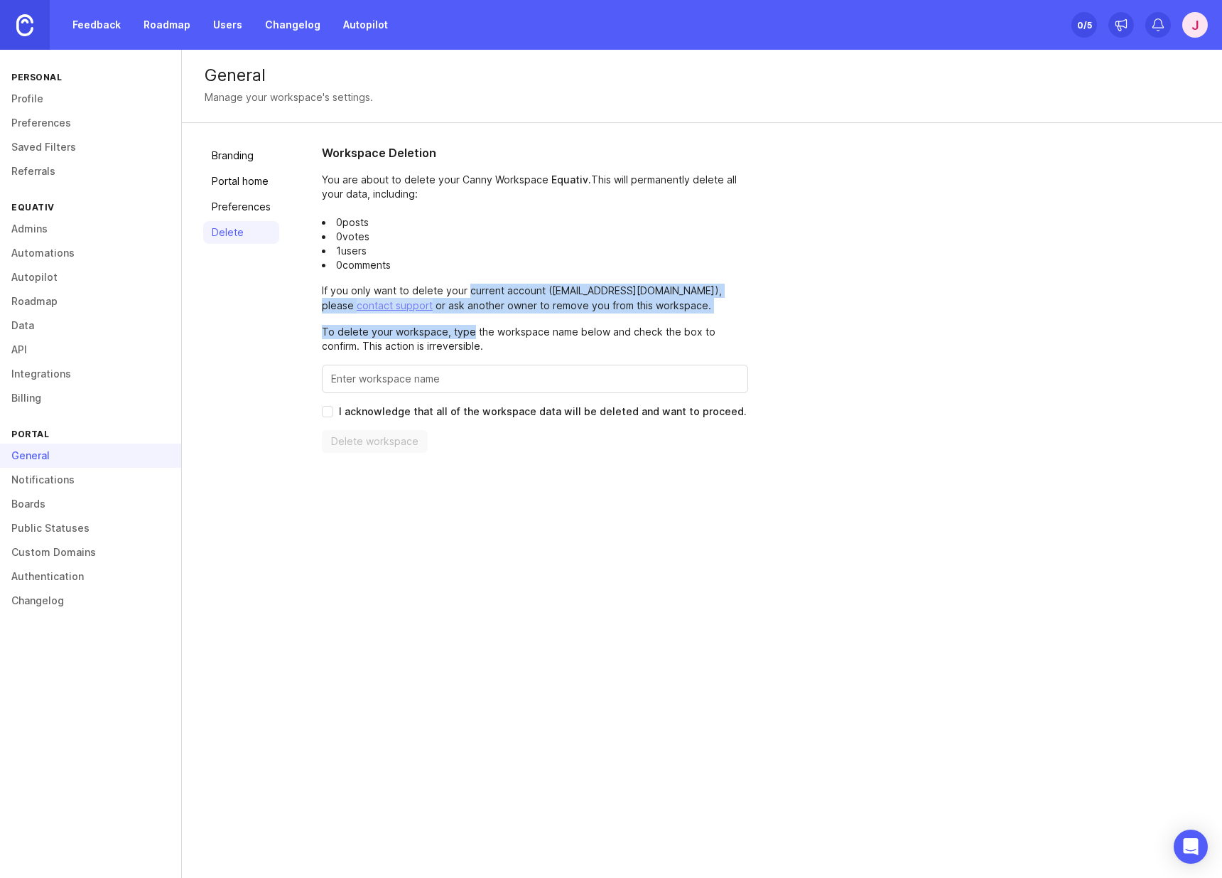
drag, startPoint x: 479, startPoint y: 297, endPoint x: 450, endPoint y: 326, distance: 41.2
click at [450, 326] on div "Workspace Deletion You are about to delete your Canny Workspace Equativ . This …" at bounding box center [535, 298] width 426 height 308
click at [579, 308] on p "If you only want to delete your current account ( [EMAIL_ADDRESS][DOMAIN_NAME] …" at bounding box center [535, 299] width 426 height 30
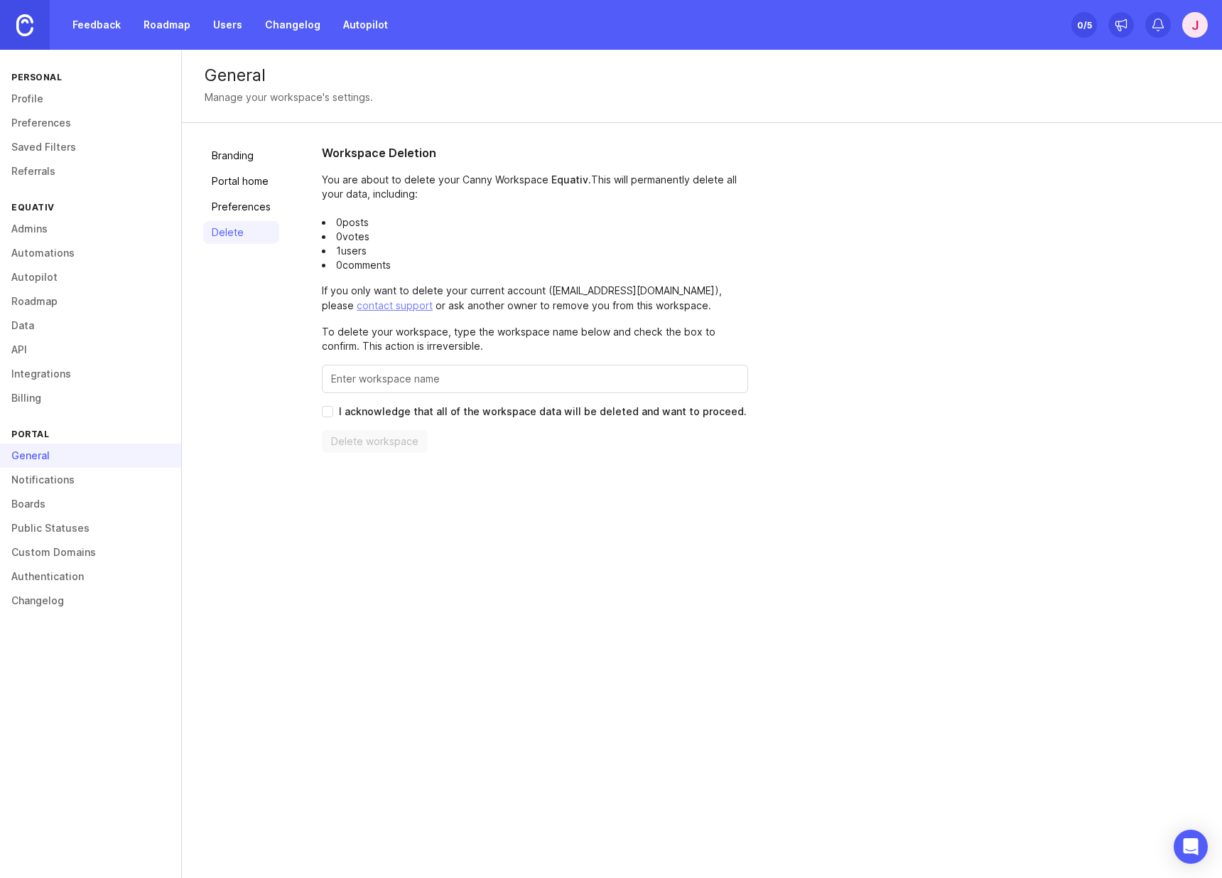
click at [546, 296] on p "If you only want to delete your current account ( [EMAIL_ADDRESS][DOMAIN_NAME] …" at bounding box center [535, 299] width 426 height 30
click at [603, 284] on p "If you only want to delete your current account ( [EMAIL_ADDRESS][DOMAIN_NAME] …" at bounding box center [535, 299] width 426 height 30
click at [451, 378] on input "Enter this workspace's name to confirm" at bounding box center [535, 379] width 408 height 16
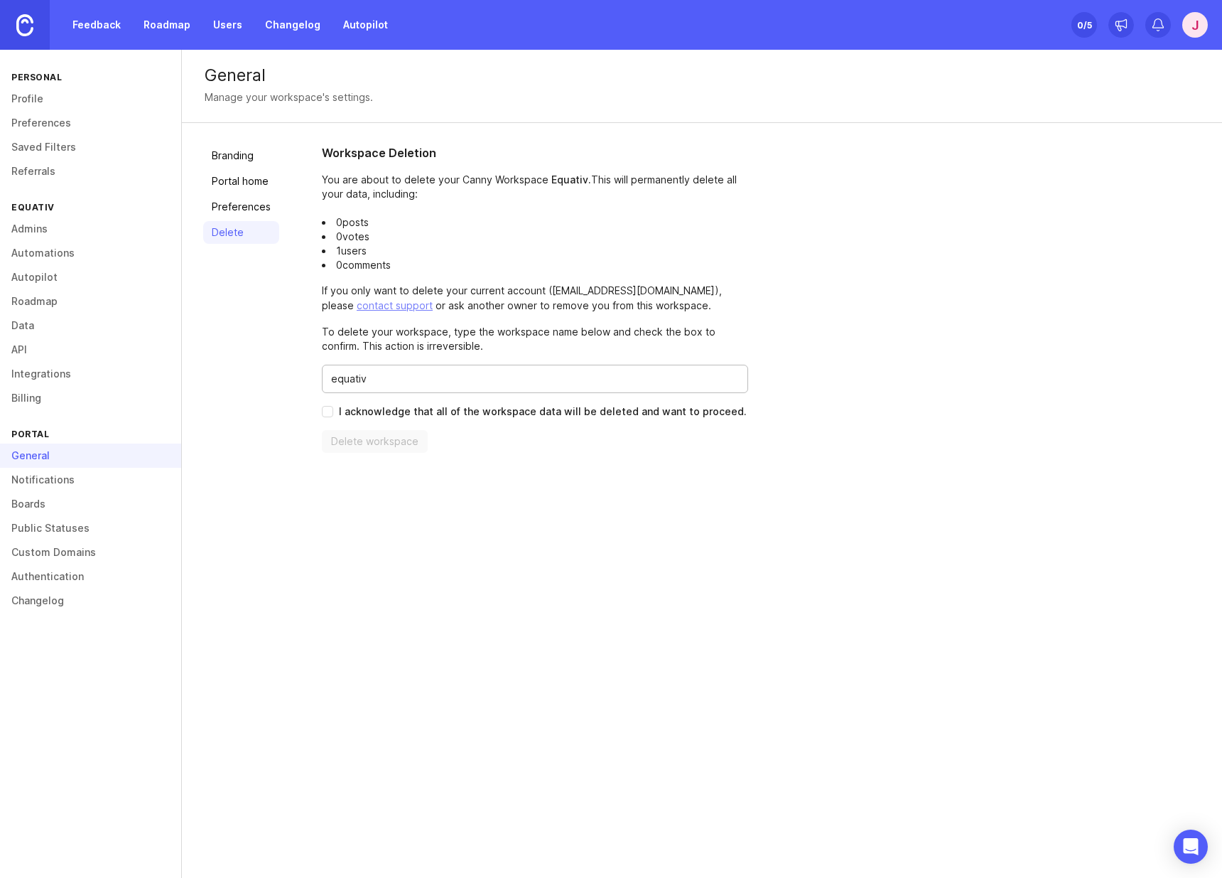
type input "equativ"
click at [451, 411] on span "I acknowledge that all of the workspace data will be deleted and want to procee…" at bounding box center [543, 411] width 408 height 14
click at [333, 411] on input "I acknowledge that all of the workspace data will be deleted and want to procee…" at bounding box center [327, 411] width 11 height 11
checkbox input "true"
click at [355, 440] on span "Delete workspace" at bounding box center [374, 441] width 87 height 14
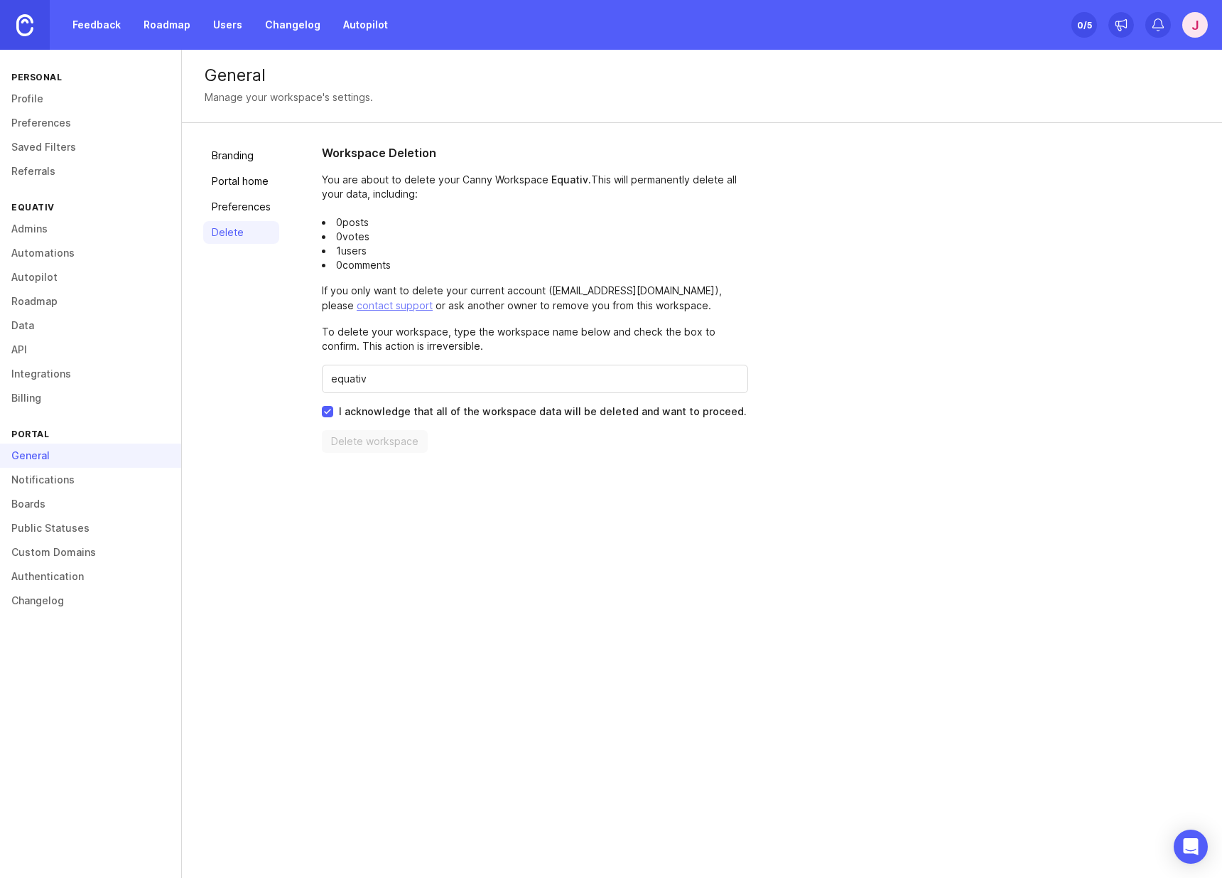
click at [355, 440] on span "Delete workspace" at bounding box center [374, 441] width 87 height 14
click at [340, 379] on input "equativ" at bounding box center [535, 379] width 408 height 16
type input "Equativ"
click at [375, 440] on span "Delete workspace" at bounding box center [374, 441] width 87 height 14
